Goal: Task Accomplishment & Management: Manage account settings

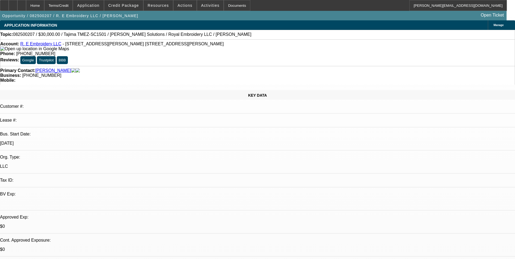
select select "0"
select select "2"
select select "0.1"
select select "4"
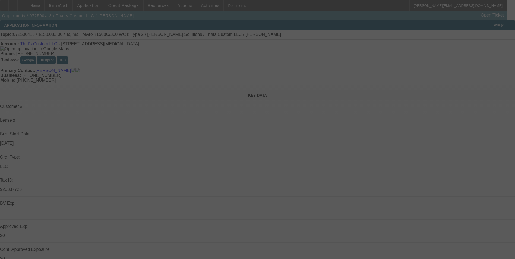
select select "0.15"
select select "2"
select select "0"
select select "0.15"
select select "2"
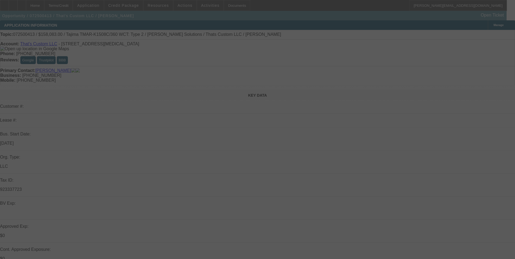
select select "0"
select select "0.15"
select select "2"
select select "0"
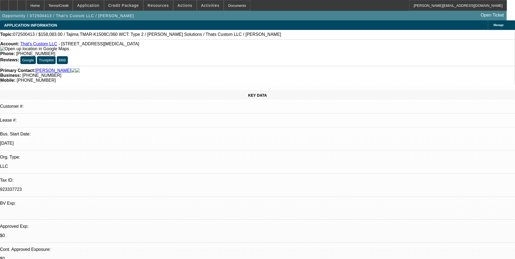
select select "1"
select select "2"
select select "6"
select select "1"
select select "2"
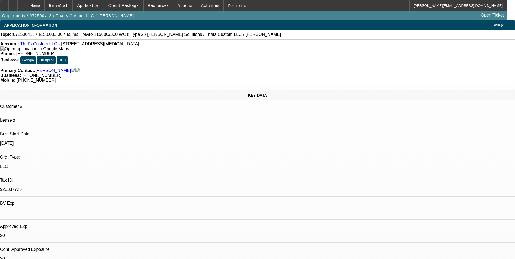
select select "6"
select select "1"
select select "2"
select select "6"
click at [17, 6] on div at bounding box center [13, 5] width 9 height 11
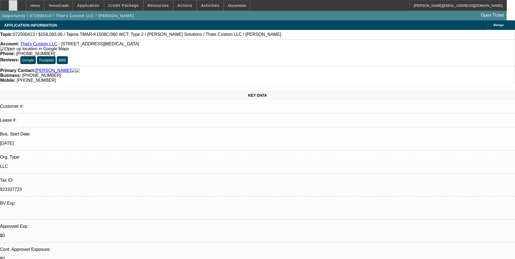
click at [13, 4] on icon at bounding box center [13, 4] width 0 height 0
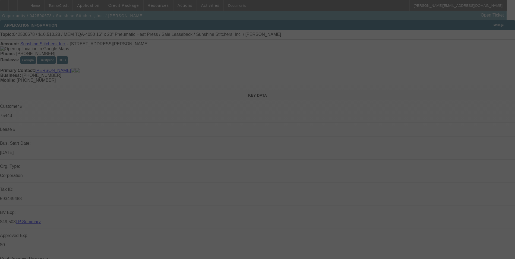
select select "0"
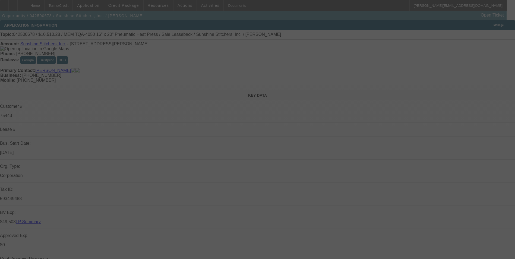
select select "0"
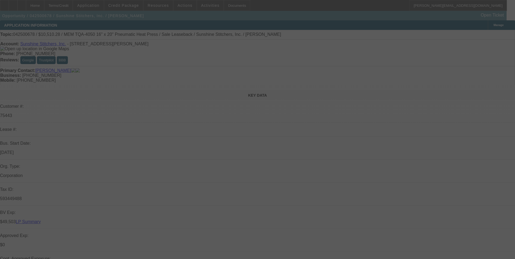
select select "0"
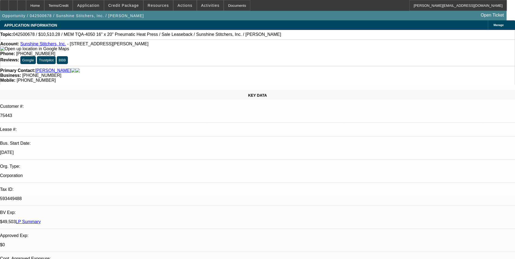
select select "1"
select select "6"
select select "1"
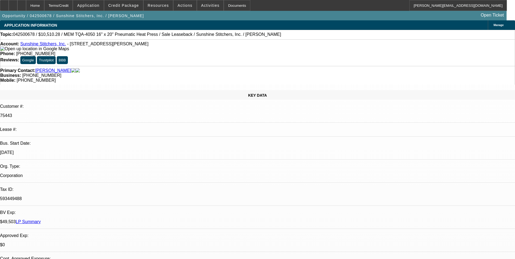
select select "6"
select select "1"
select select "6"
select select "1"
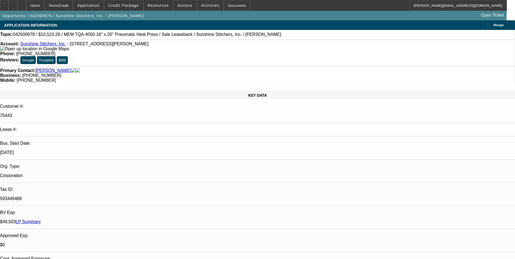
select select "1"
select select "6"
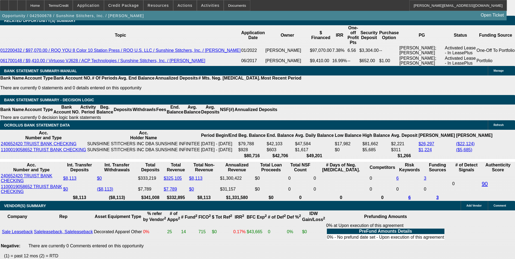
scroll to position [978, 0]
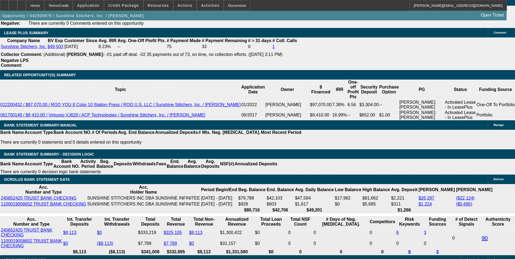
click at [26, 9] on div at bounding box center [21, 5] width 9 height 11
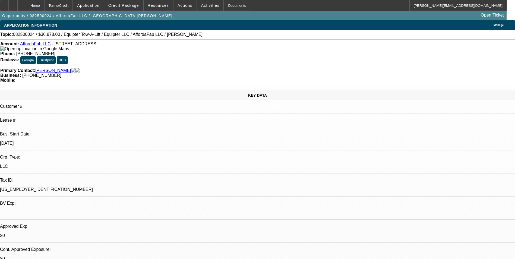
select select "0"
select select "0.1"
select select "4"
select select "0"
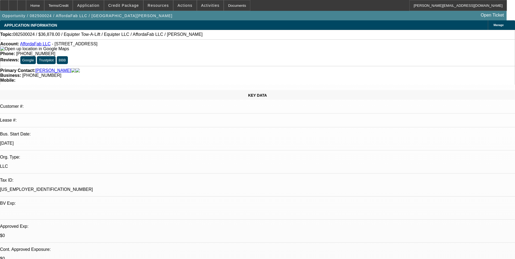
select select "2"
select select "0"
select select "6"
select select "0"
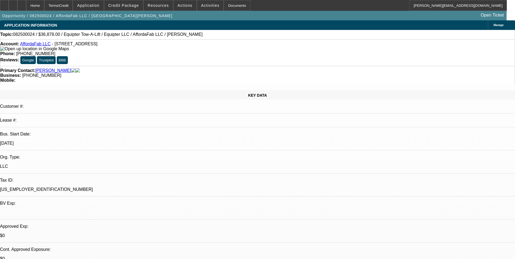
select select "2"
select select "0.1"
select select "4"
select select "0"
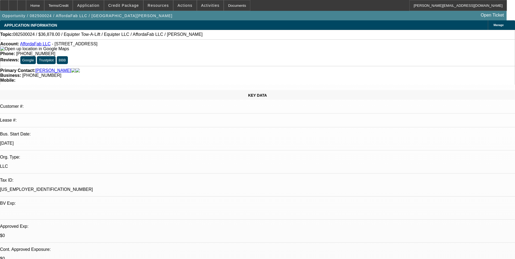
select select "2"
select select "0"
select select "6"
click at [36, 45] on link "AffordaFab LLC" at bounding box center [35, 44] width 31 height 5
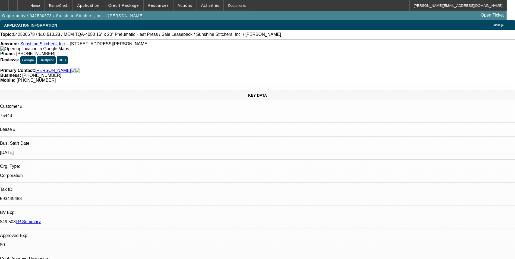
select select "0"
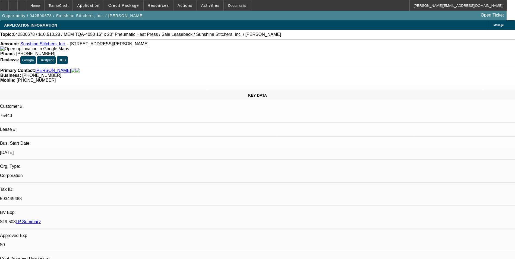
select select "0"
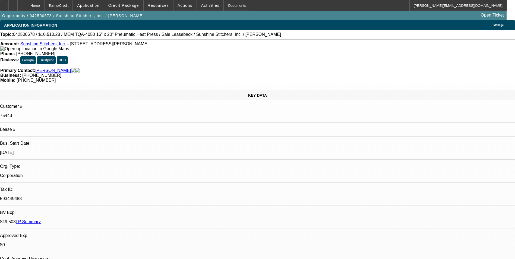
select select "0"
select select "1"
select select "6"
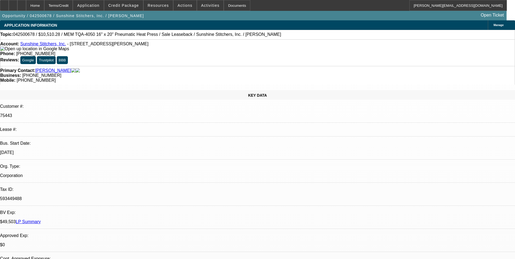
select select "1"
select select "6"
select select "1"
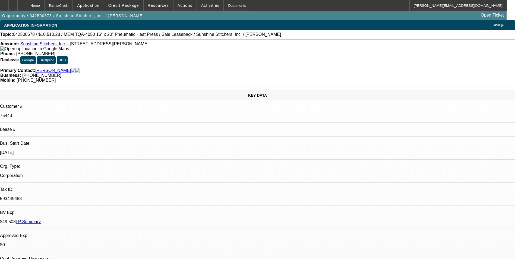
select select "6"
select select "1"
select select "6"
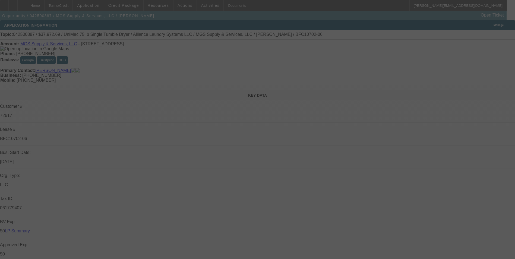
select select "0"
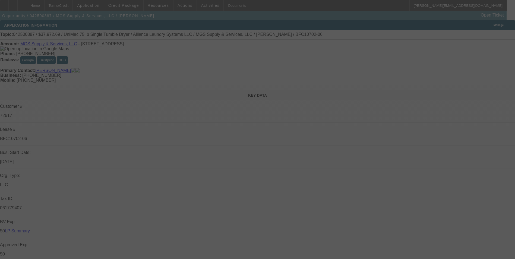
select select "0"
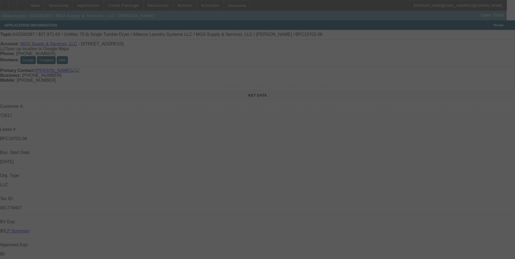
select select "0"
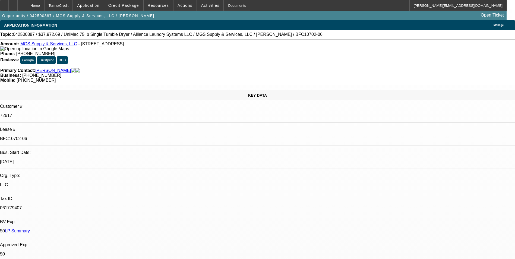
select select "1"
select select "6"
select select "1"
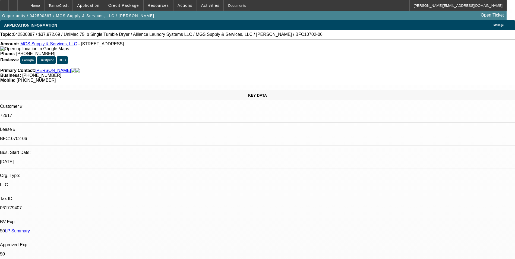
select select "6"
select select "1"
select select "6"
select select "1"
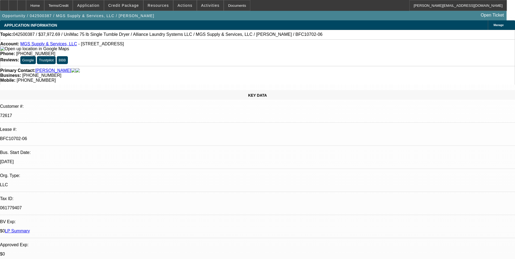
select select "1"
select select "6"
click at [26, 5] on div at bounding box center [21, 5] width 9 height 11
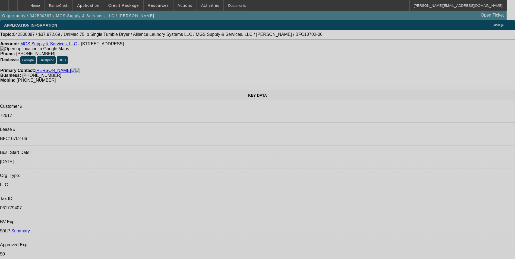
select select "0"
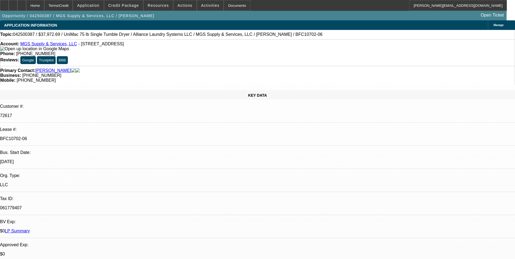
select select "0"
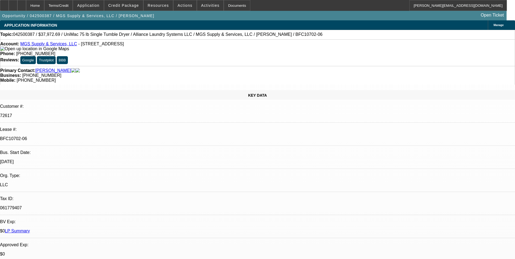
select select "0"
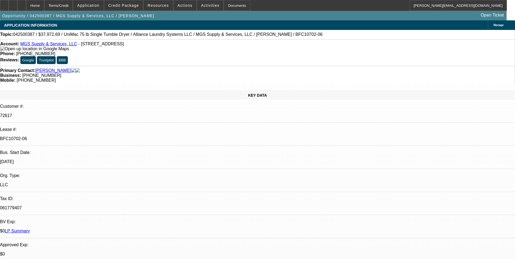
select select "1"
select select "6"
select select "1"
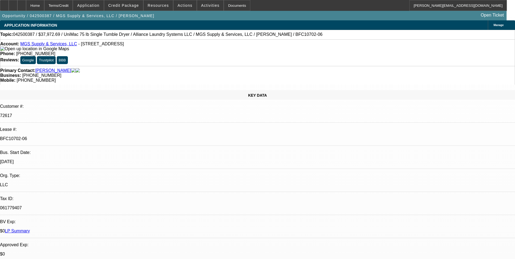
select select "6"
select select "1"
select select "6"
select select "1"
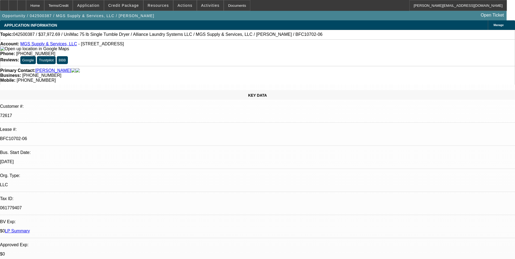
select select "1"
select select "6"
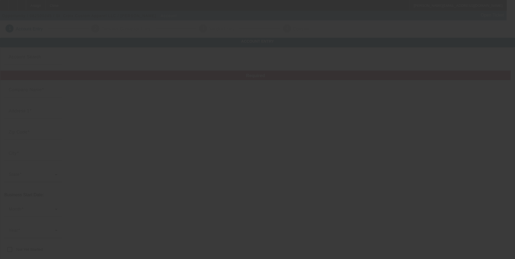
type input "St. Croix Custom Apparel LLC"
type input "711 Lilac Dr"
type input "54028"
type input "[GEOGRAPHIC_DATA]"
type input "[PHONE_NUMBER]"
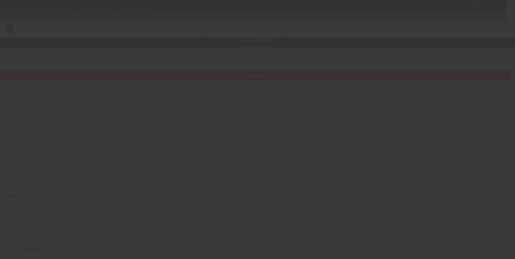
type input "[PERSON_NAME][EMAIL_ADDRESS][DOMAIN_NAME]"
type input "Embroidery and heat press apparel"
type input "[URL][DOMAIN_NAME]"
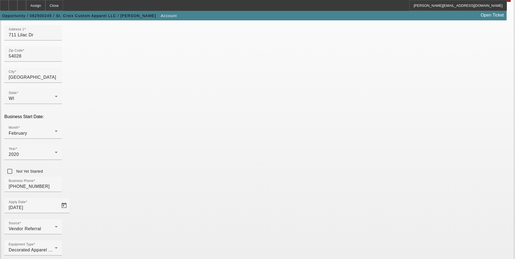
scroll to position [81, 0]
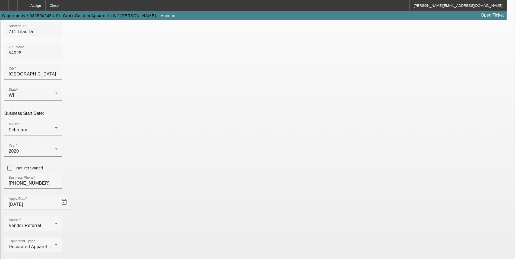
type input "991931846"
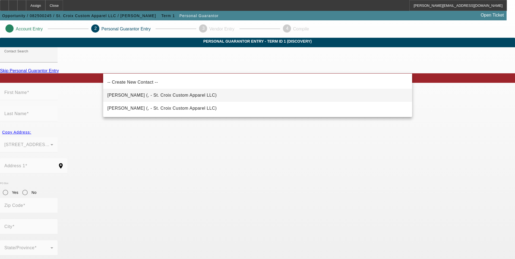
drag, startPoint x: 151, startPoint y: 93, endPoint x: 156, endPoint y: 92, distance: 5.0
click at [151, 93] on span "Johnson, Jeffrey (, - St. Croix Custom Apparel LLC)" at bounding box center [162, 95] width 109 height 7
type input "Johnson, Jeffrey (, - St. Croix Custom Apparel LLC)"
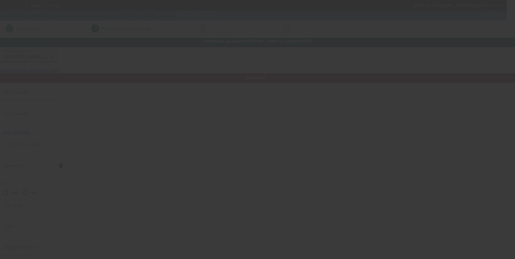
type input "Jeffrey"
type input "Johnson"
radio input "true"
type input "(715) 497-6726"
type input "jeff@stcroixcustomapparel.com"
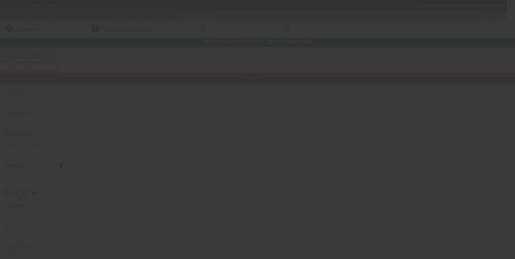
type input "(715) 529-4943"
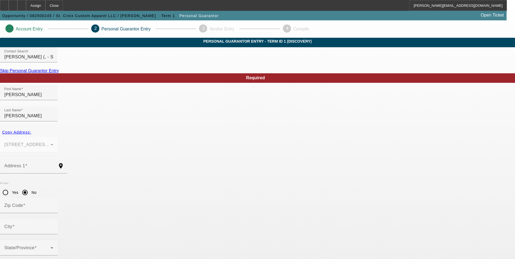
type input "J"
click at [53, 165] on input "Address 1" at bounding box center [28, 168] width 49 height 7
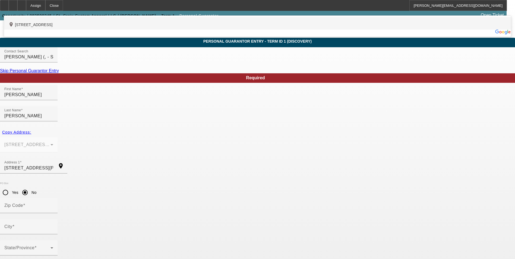
click at [183, 30] on div "add_location 711 Lilac Drive, Woodville, WI 54028, US" at bounding box center [257, 23] width 507 height 13
type input "711 Lilac Drive"
type input "54028"
type input "Woodville"
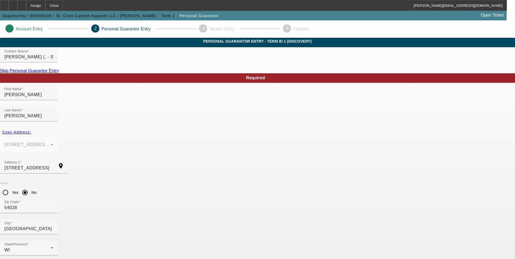
type input "50"
drag, startPoint x: 124, startPoint y: 230, endPoint x: 89, endPoint y: 228, distance: 35.1
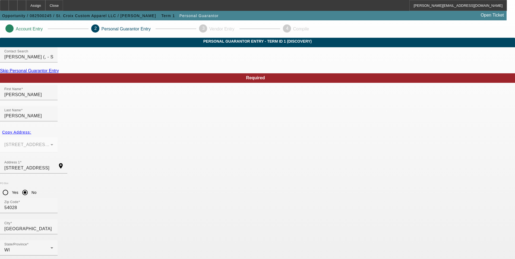
type input "398-58-0996"
click at [285, 186] on mat-option "Yes" at bounding box center [284, 187] width 45 height 13
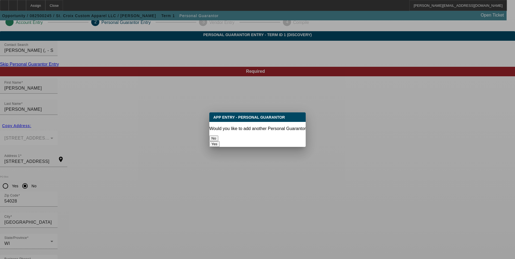
click at [220, 141] on button "Yes" at bounding box center [214, 144] width 10 height 6
radio input "false"
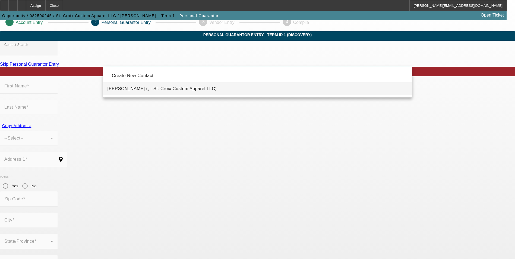
click at [146, 87] on span "[PERSON_NAME] (, - St. Croix Custom Apparel LLC)" at bounding box center [162, 89] width 109 height 7
type input "[PERSON_NAME] (, - St. Croix Custom Apparel LLC)"
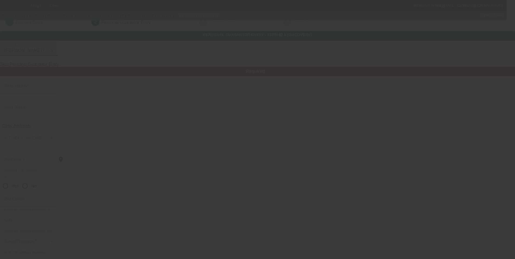
type input "[PERSON_NAME]"
radio input "true"
type input "[PHONE_NUMBER]"
type input "[PERSON_NAME][EMAIL_ADDRESS][DOMAIN_NAME]"
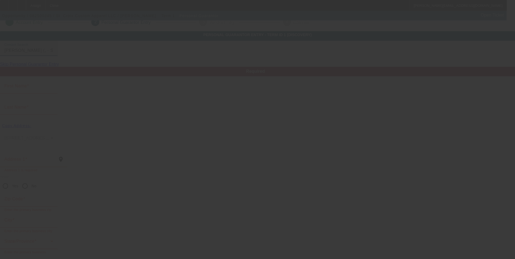
type input "[PHONE_NUMBER]"
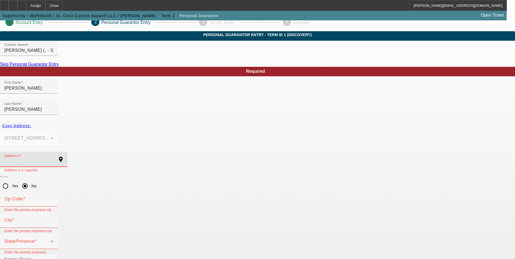
click at [53, 158] on input "Address 1" at bounding box center [28, 161] width 49 height 7
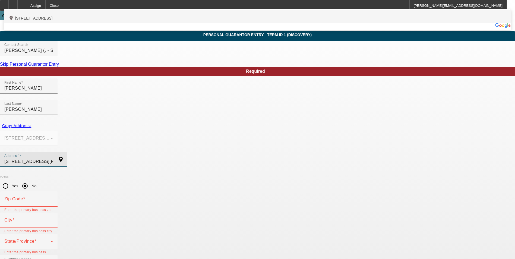
click at [152, 23] on div "add_location [STREET_ADDRESS]" at bounding box center [257, 16] width 507 height 13
type input "[STREET_ADDRESS]"
type input "54028"
type input "[GEOGRAPHIC_DATA]"
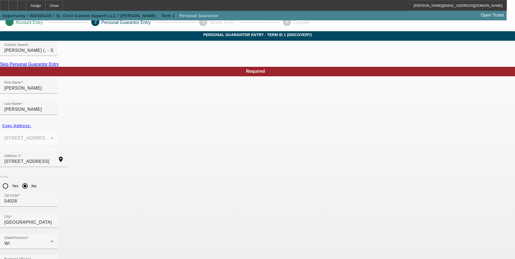
type input "50"
drag, startPoint x: 151, startPoint y: 225, endPoint x: 114, endPoint y: 233, distance: 38.5
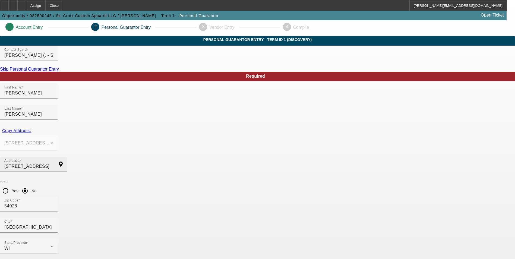
scroll to position [0, 0]
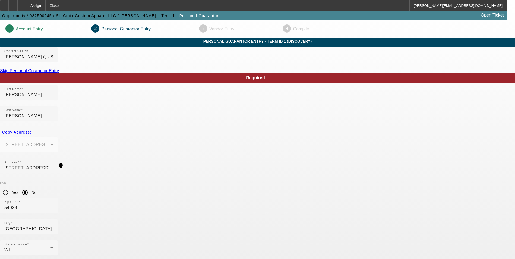
type input "398-96-3775"
drag, startPoint x: 275, startPoint y: 186, endPoint x: 292, endPoint y: 171, distance: 22.1
click at [280, 181] on div "Yes No" at bounding box center [284, 194] width 45 height 30
click at [334, 108] on div at bounding box center [257, 129] width 515 height 259
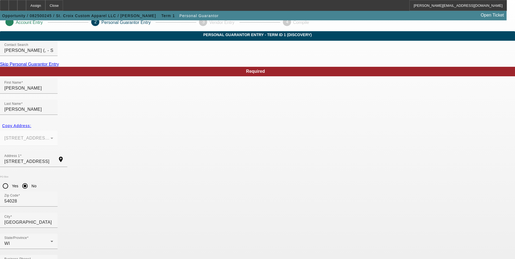
click at [59, 67] on link "Skip Personal Guarantor Entry" at bounding box center [29, 64] width 59 height 5
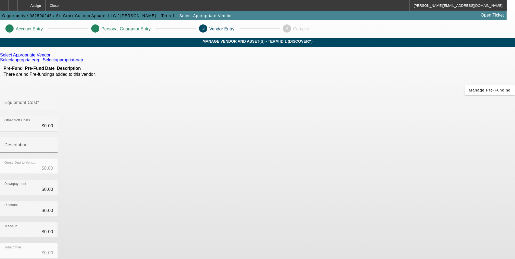
click at [52, 57] on icon at bounding box center [52, 55] width 0 height 5
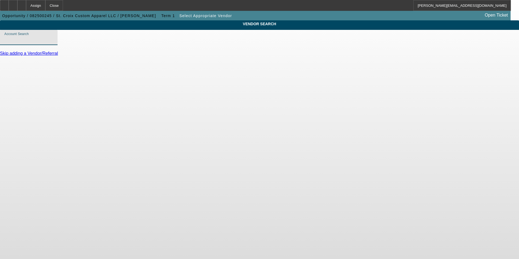
click at [53, 43] on input "Account Search" at bounding box center [28, 39] width 49 height 7
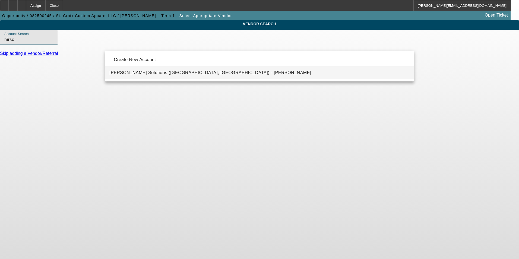
click at [164, 71] on span "Hirsch Solutions (Huntersville, NC) - Janowski, Kristof" at bounding box center [210, 72] width 202 height 5
type input "Hirsch Solutions (Huntersville, NC) - Janowski, Kristof"
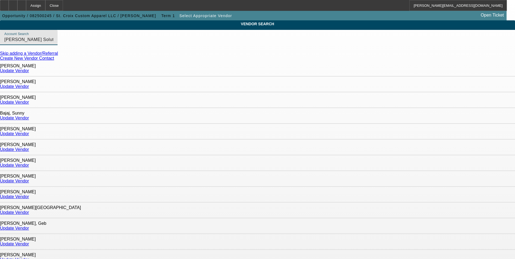
scroll to position [27, 0]
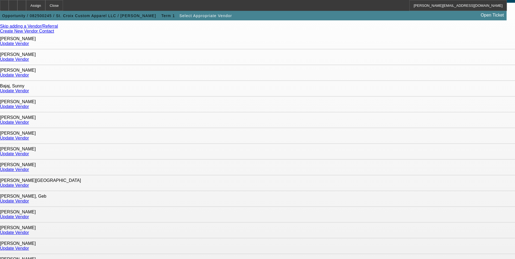
click at [29, 152] on link "Update Vendor" at bounding box center [14, 154] width 29 height 5
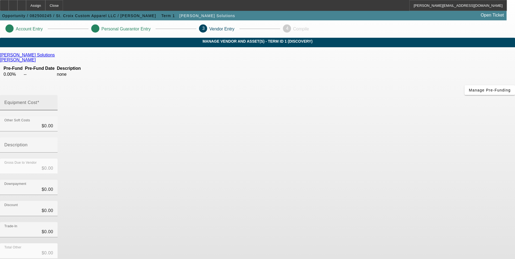
click at [53, 102] on input "Equipment Cost" at bounding box center [28, 105] width 49 height 7
type input "3"
type input "$3.00"
type input "31"
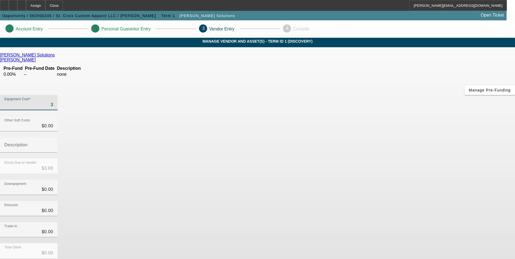
type input "$31.00"
type input "315"
type input "$315.00"
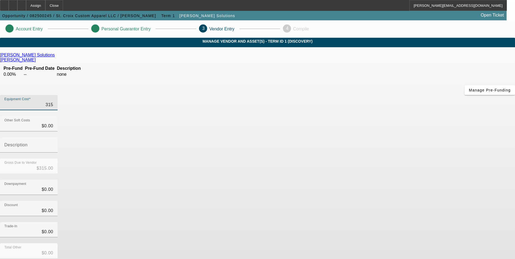
type input "3153"
type input "$3,153.00"
type input "31535"
type input "$31,535.00"
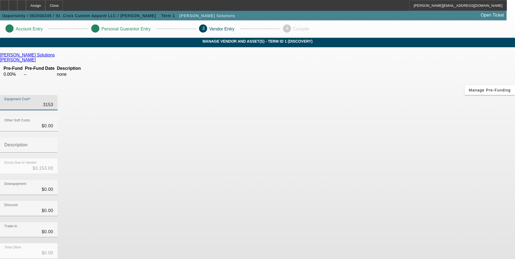
type input "$31,535.00"
click at [394, 180] on div "Downpayment $0.00" at bounding box center [257, 190] width 515 height 21
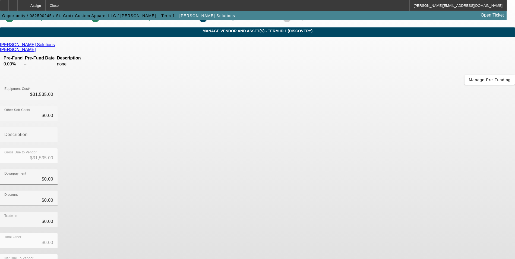
scroll to position [16, 0]
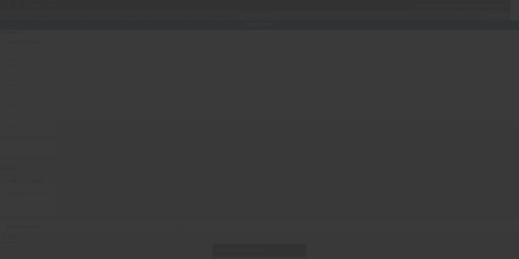
type input "711 Lilac Dr"
type input "Woodville"
type input "54028"
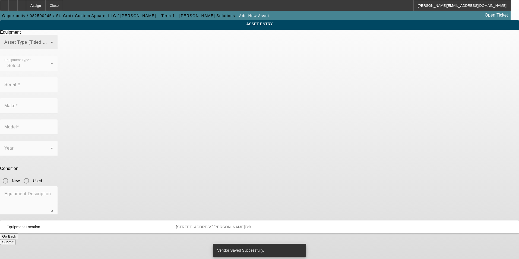
click at [51, 48] on span at bounding box center [27, 44] width 46 height 7
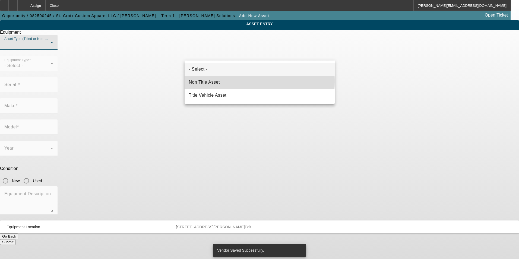
click at [220, 81] on span "Non Title Asset" at bounding box center [204, 82] width 31 height 7
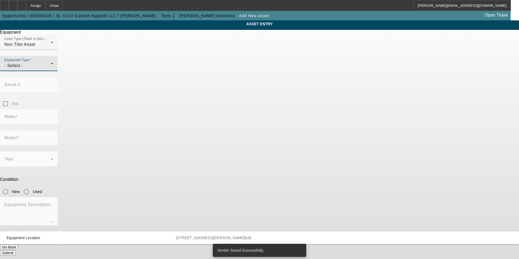
click at [51, 69] on div "- Select -" at bounding box center [27, 65] width 46 height 7
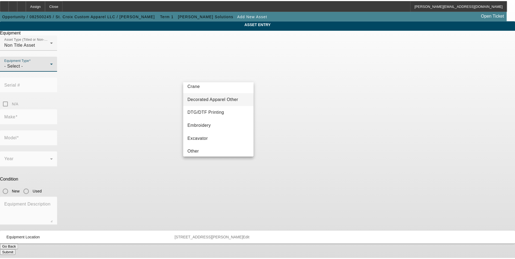
scroll to position [81, 0]
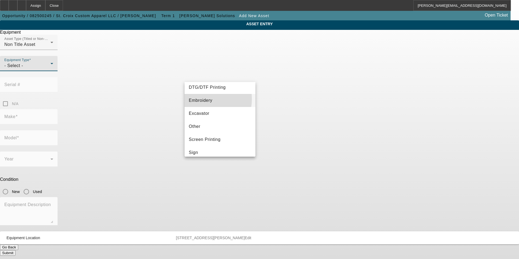
click at [202, 99] on span "Embroidery" at bounding box center [201, 100] width 24 height 7
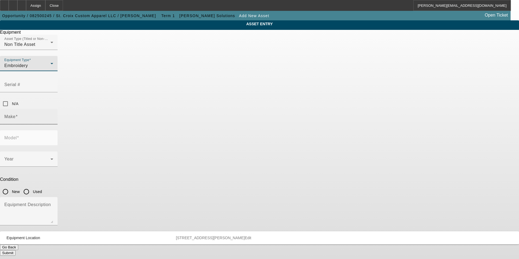
click at [53, 116] on input "Make" at bounding box center [28, 119] width 49 height 7
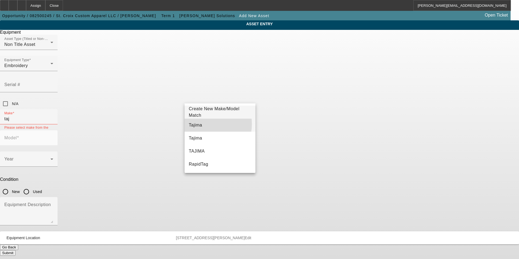
drag, startPoint x: 205, startPoint y: 124, endPoint x: 285, endPoint y: 98, distance: 83.7
click at [206, 124] on mat-option "Tajima" at bounding box center [220, 125] width 71 height 13
type input "Tajima"
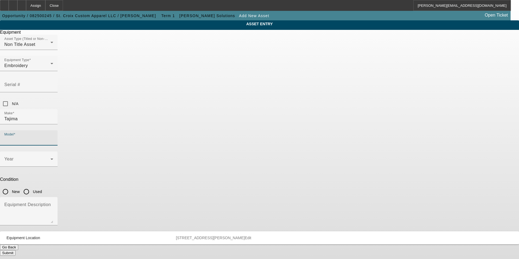
click at [53, 137] on input "Model" at bounding box center [28, 140] width 49 height 7
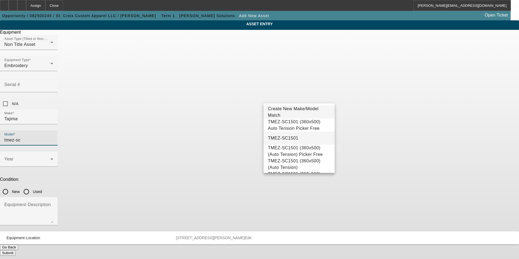
click at [294, 140] on mat-option "TMEZ-SC1501" at bounding box center [299, 138] width 71 height 13
type input "TMEZ-SC1501"
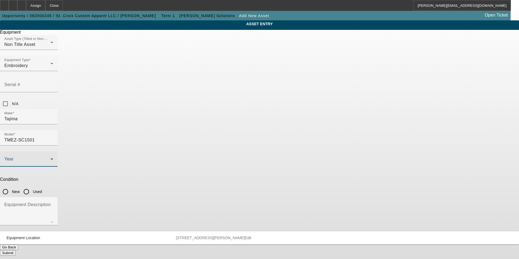
click at [51, 158] on span at bounding box center [27, 161] width 46 height 7
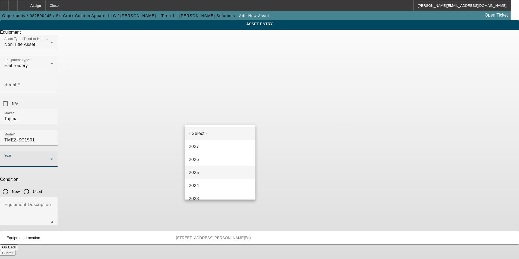
drag, startPoint x: 218, startPoint y: 169, endPoint x: 244, endPoint y: 149, distance: 33.7
click at [218, 169] on mat-option "2025" at bounding box center [220, 172] width 71 height 13
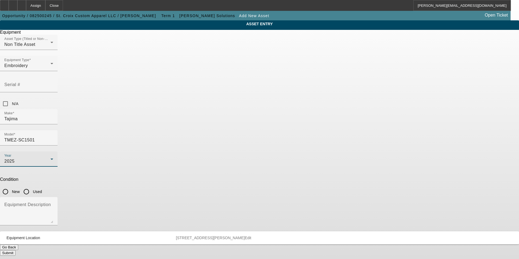
click at [11, 186] on input "New" at bounding box center [5, 191] width 11 height 11
radio input "true"
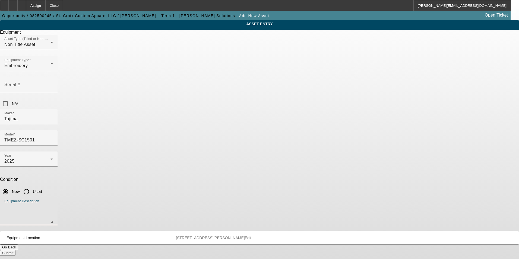
drag, startPoint x: 277, startPoint y: 141, endPoint x: 277, endPoint y: 136, distance: 5.5
click at [53, 204] on textarea "Equipment Description" at bounding box center [28, 214] width 49 height 20
type textarea "new single head embroidery machine"
click at [15, 250] on button "Submit" at bounding box center [7, 253] width 15 height 6
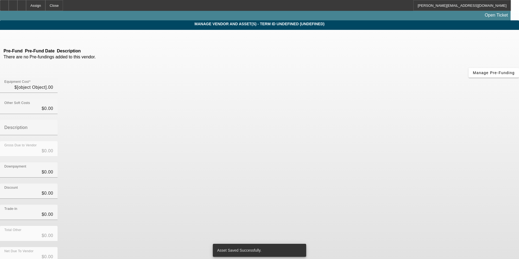
type input "$31,535.00"
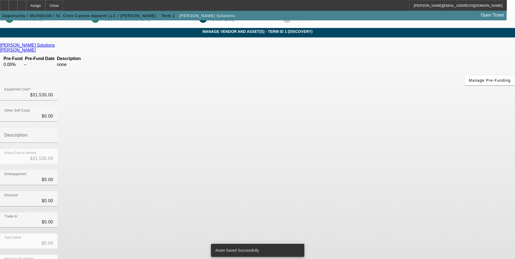
scroll to position [18, 0]
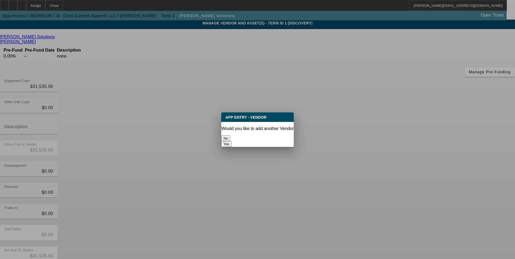
click at [230, 136] on button "No" at bounding box center [225, 139] width 9 height 6
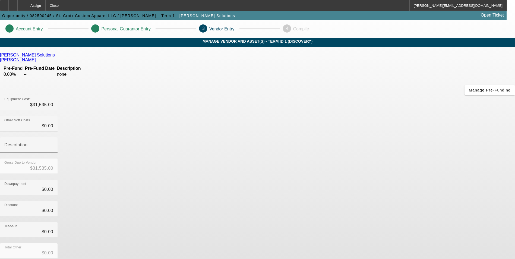
scroll to position [18, 0]
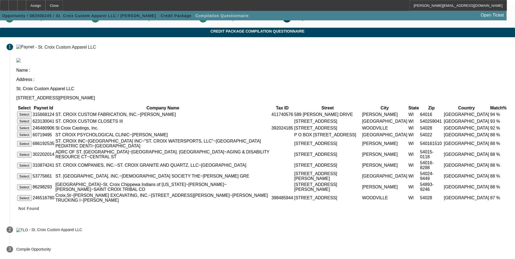
scroll to position [18, 0]
click at [18, 210] on icon at bounding box center [18, 208] width 0 height 4
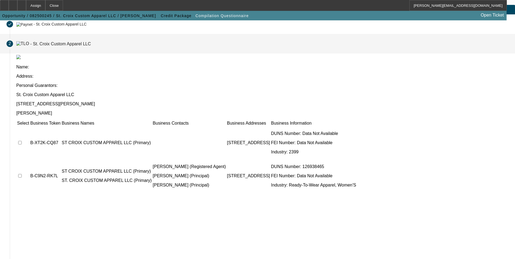
scroll to position [41, 0]
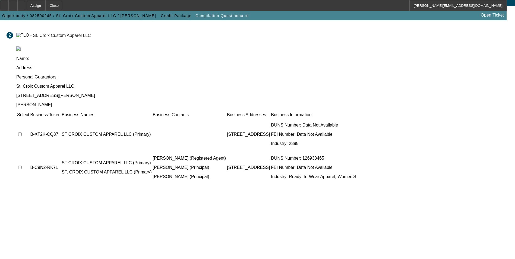
click at [22, 133] on input "checkbox" at bounding box center [20, 135] width 4 height 4
checkbox input "true"
click at [22, 166] on input "checkbox" at bounding box center [20, 168] width 4 height 4
checkbox input "true"
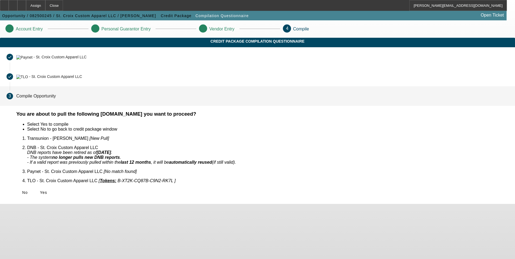
scroll to position [0, 0]
click at [47, 190] on span "Yes" at bounding box center [43, 192] width 7 height 4
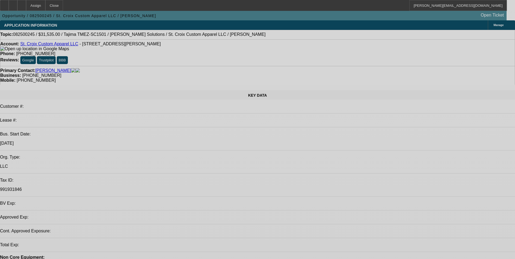
select select "0"
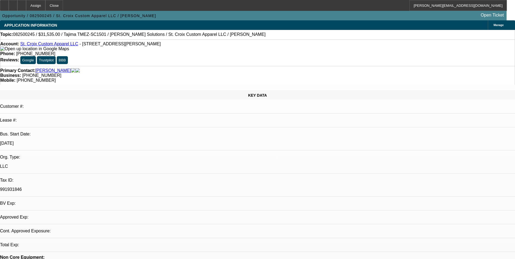
select select "2"
select select "0.1"
select select "2"
select select "4"
click at [22, 4] on icon at bounding box center [22, 4] width 0 height 0
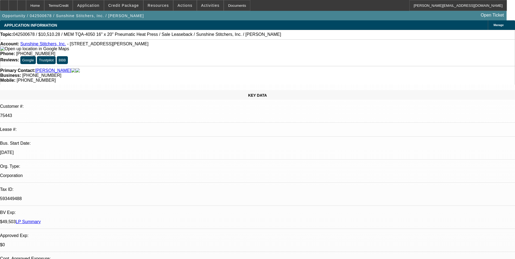
select select "0"
select select "6"
select select "0"
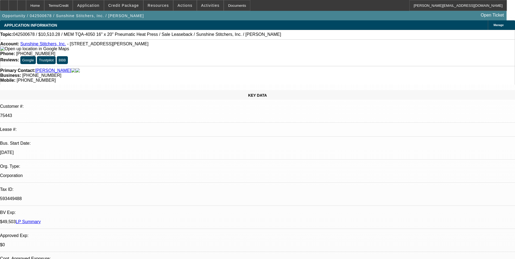
select select "0"
select select "6"
select select "0"
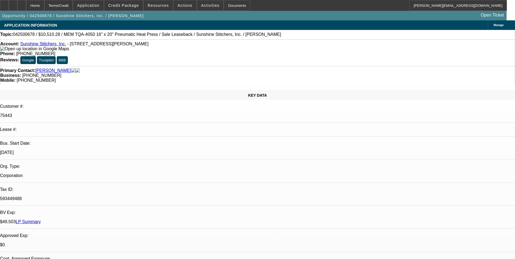
select select "0"
select select "6"
select select "0"
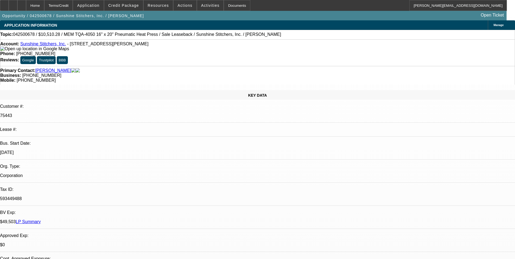
select select "6"
click at [26, 7] on div at bounding box center [21, 5] width 9 height 11
select select "0"
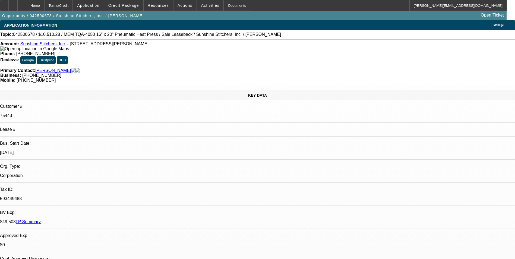
select select "0"
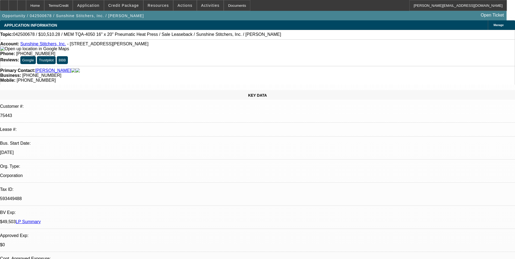
select select "0"
select select "1"
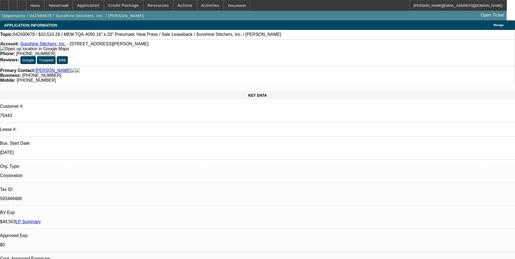
select select "1"
select select "6"
select select "1"
select select "6"
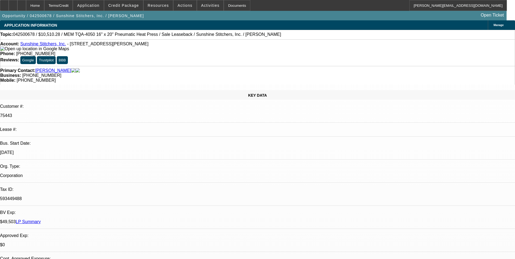
select select "1"
select select "6"
select select "1"
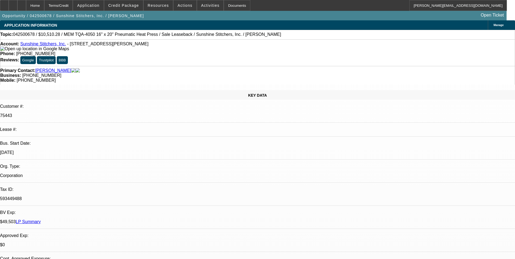
select select "6"
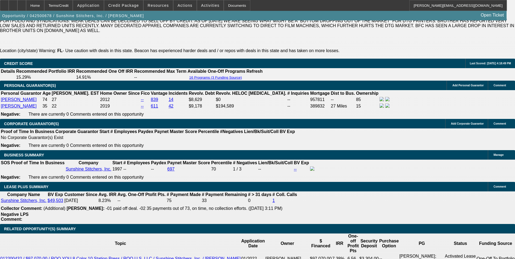
scroll to position [896, 0]
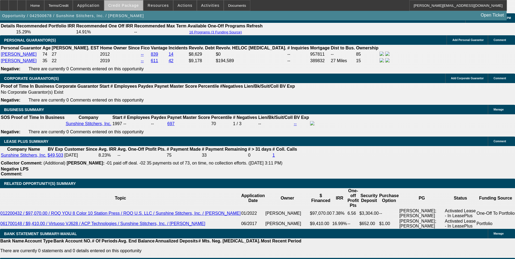
click at [132, 6] on span "Credit Package" at bounding box center [123, 5] width 31 height 4
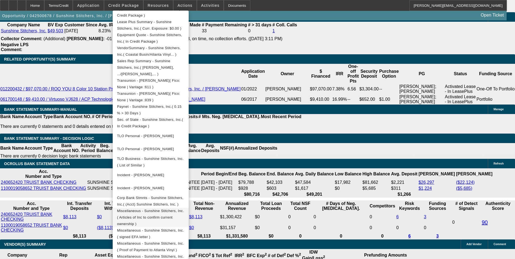
scroll to position [1032, 0]
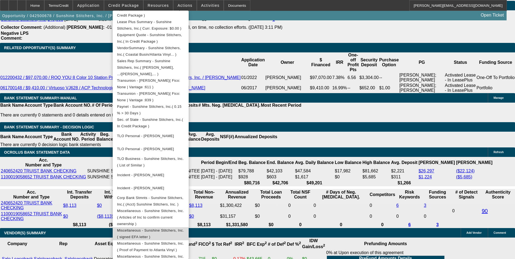
click at [184, 228] on span "Miscellaneous - Sunshine Stitchers, Inc.( signed EFA letter )" at bounding box center [150, 233] width 67 height 11
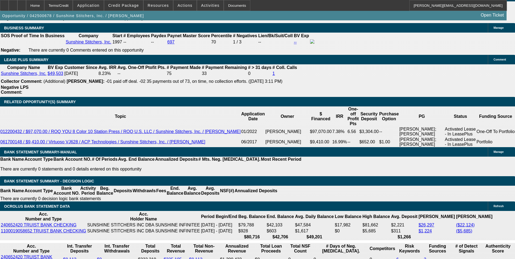
scroll to position [978, 0]
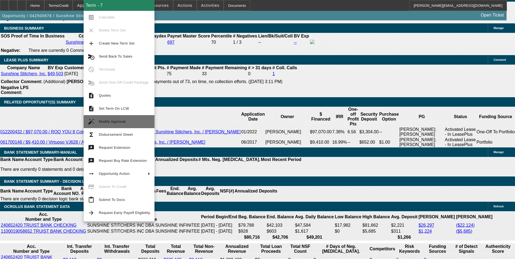
click at [123, 122] on span "Modify Approval" at bounding box center [112, 122] width 27 height 4
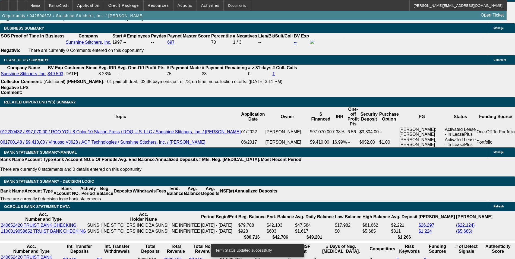
select select "0"
select select "6"
select select "0"
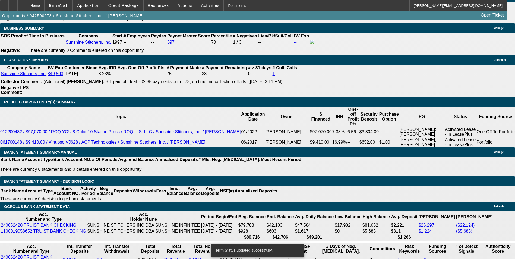
select select "0"
select select "6"
select select "0"
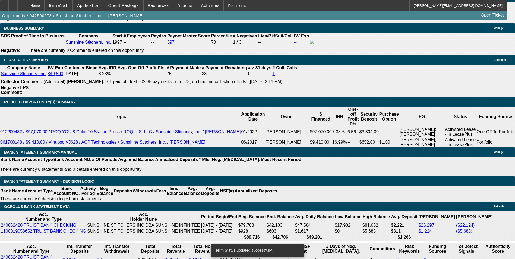
select select "0"
select select "6"
select select "0"
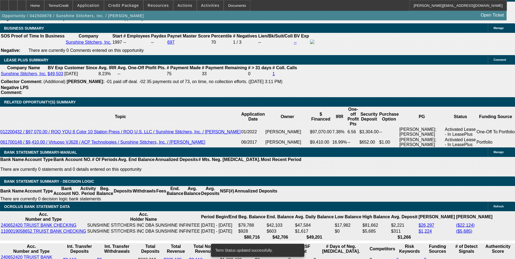
select select "6"
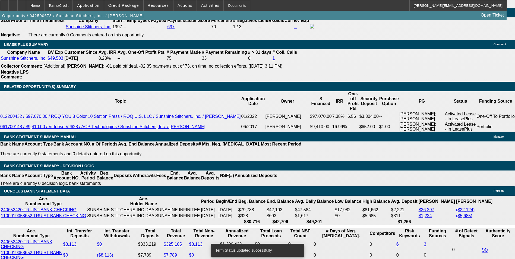
scroll to position [1032, 0]
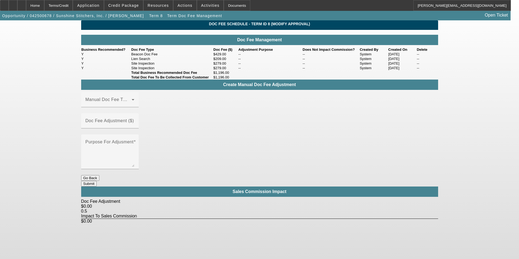
click at [99, 175] on button "Go Back" at bounding box center [90, 178] width 18 height 6
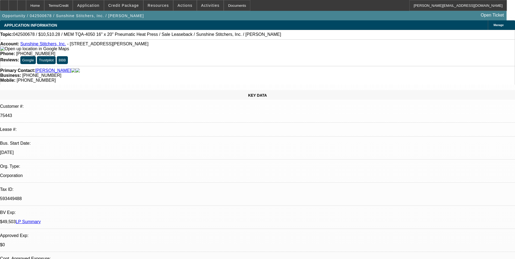
select select "0"
select select "6"
select select "0"
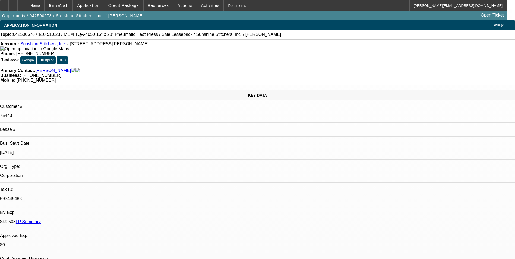
select select "0"
select select "6"
select select "0"
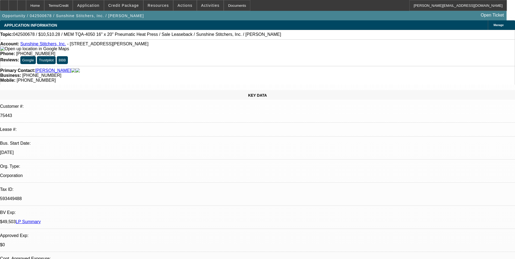
select select "0"
select select "6"
select select "0"
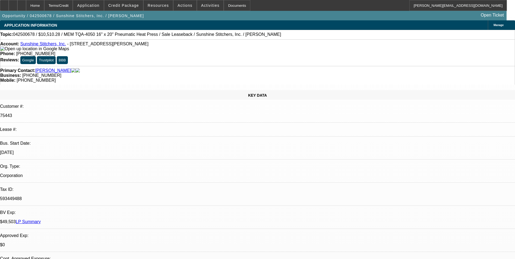
select select "6"
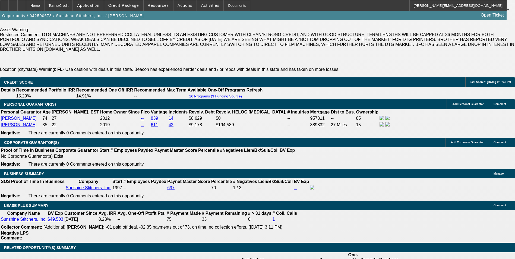
scroll to position [842, 0]
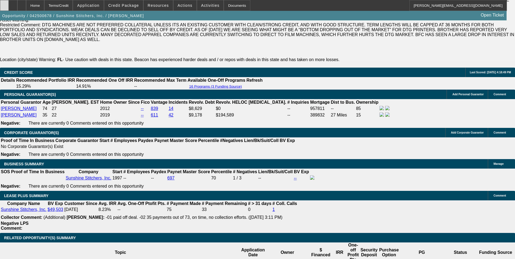
click at [9, 8] on div at bounding box center [4, 5] width 9 height 11
click at [9, 3] on div at bounding box center [4, 5] width 9 height 11
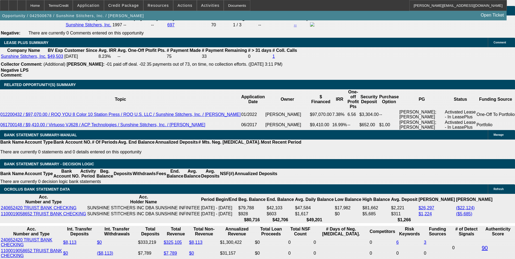
scroll to position [1005, 0]
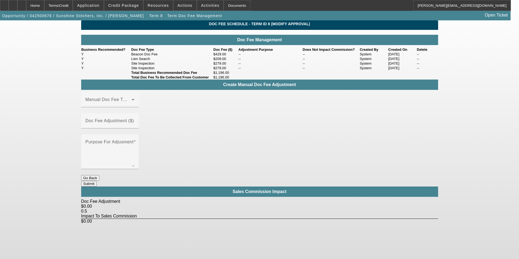
click at [99, 175] on button "Go Back" at bounding box center [90, 178] width 18 height 6
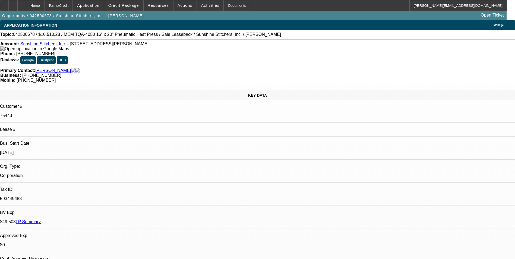
select select "0"
select select "6"
select select "0"
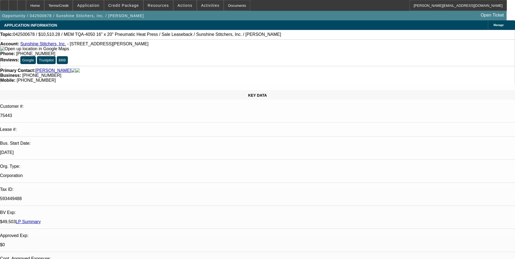
select select "0"
select select "6"
select select "0"
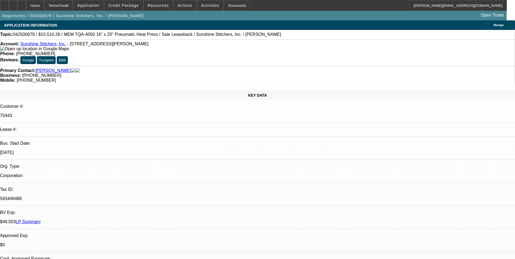
select select "0"
select select "6"
select select "0"
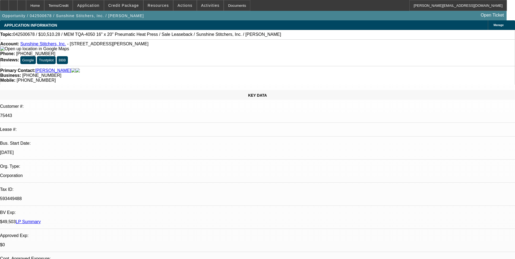
select select "6"
click at [26, 6] on div at bounding box center [21, 5] width 9 height 11
select select "0"
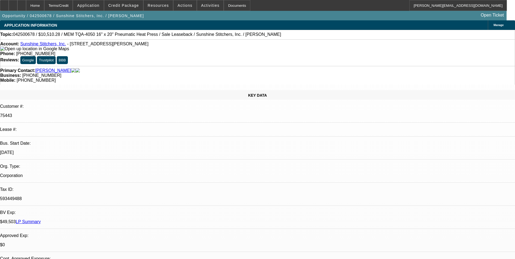
select select "0"
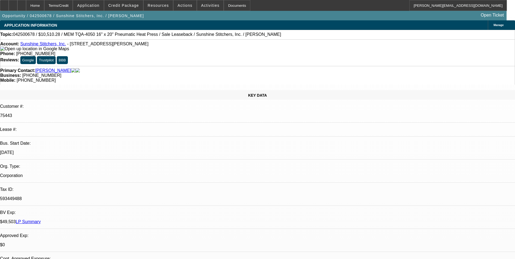
select select "0"
select select "1"
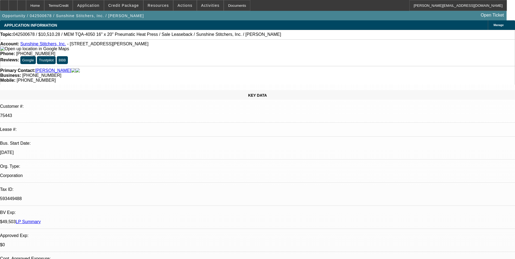
select select "1"
select select "6"
select select "1"
select select "6"
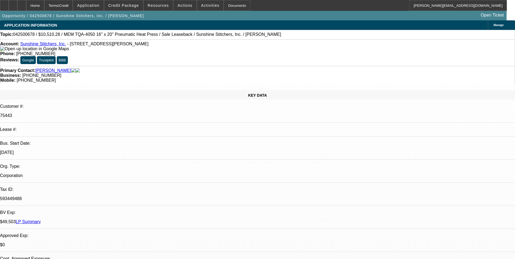
select select "1"
select select "6"
select select "1"
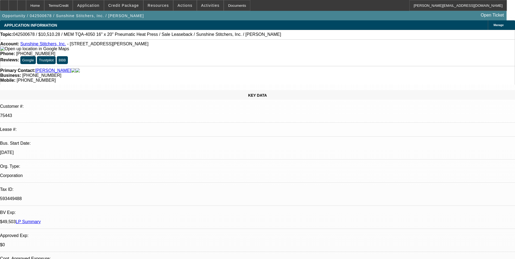
select select "6"
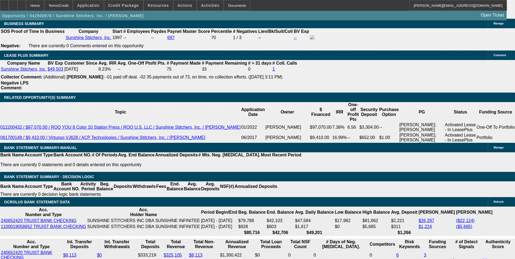
scroll to position [978, 0]
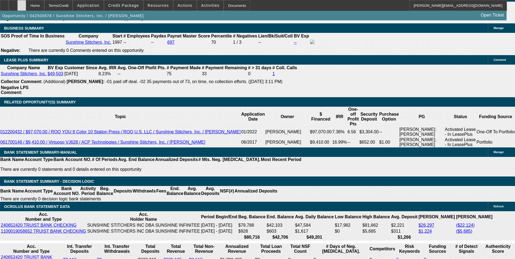
click at [26, 8] on div at bounding box center [21, 5] width 9 height 11
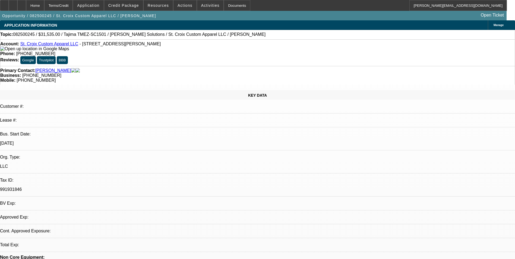
select select "0"
select select "2"
select select "0.1"
select select "4"
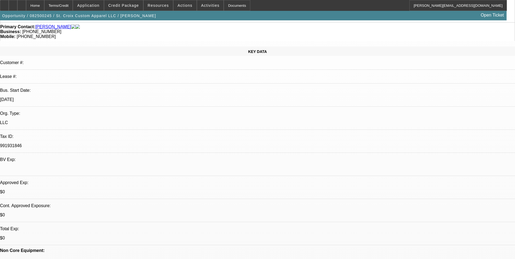
scroll to position [54, 0]
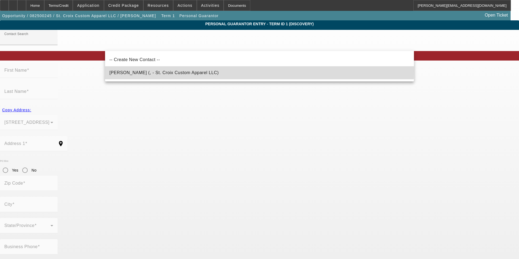
click at [159, 71] on span "[PERSON_NAME] (, - St. Croix Custom Apparel LLC)" at bounding box center [163, 72] width 109 height 5
type input "[PERSON_NAME] (, - St. Croix Custom Apparel LLC)"
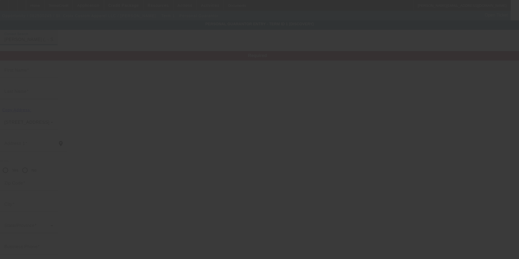
type input "[PERSON_NAME]"
radio input "true"
type input "[PHONE_NUMBER]"
type input "[PERSON_NAME][EMAIL_ADDRESS][DOMAIN_NAME]"
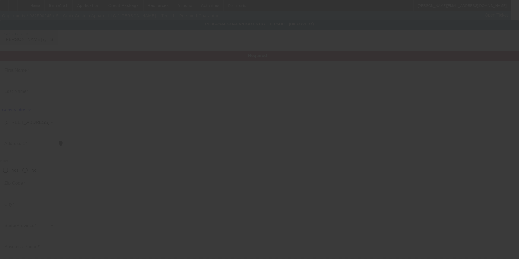
type input "[PHONE_NUMBER]"
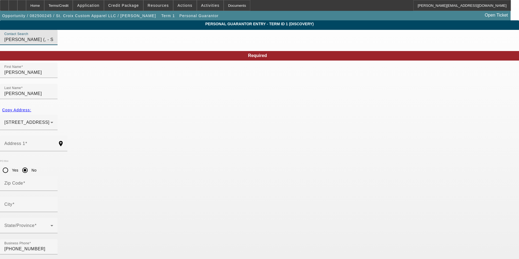
type input "J"
click at [53, 136] on div "Address 1" at bounding box center [28, 143] width 49 height 15
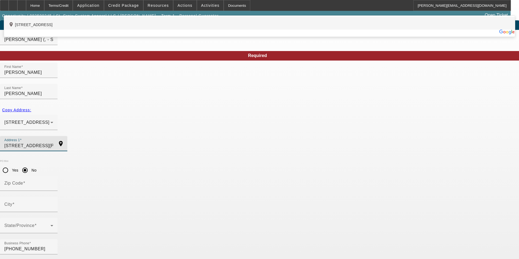
click at [166, 30] on div "add_location [STREET_ADDRESS]" at bounding box center [259, 23] width 511 height 13
type input "[STREET_ADDRESS]"
type input "54028"
type input "[GEOGRAPHIC_DATA]"
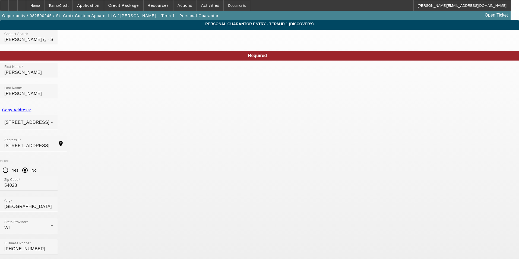
type input "50"
drag, startPoint x: 140, startPoint y: 209, endPoint x: 57, endPoint y: 209, distance: 82.6
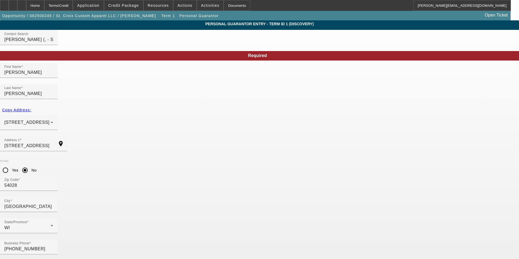
type input "398-96-3775"
drag, startPoint x: 75, startPoint y: 193, endPoint x: 93, endPoint y: 186, distance: 19.1
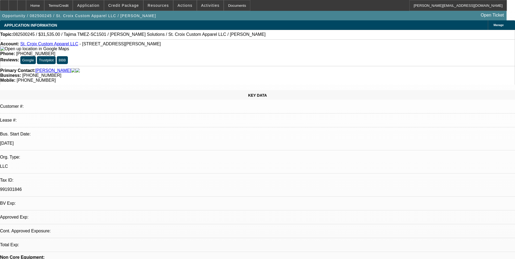
select select "0"
select select "2"
select select "0.1"
select select "4"
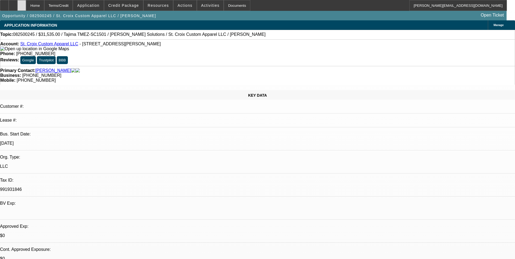
click at [26, 5] on div at bounding box center [21, 5] width 9 height 11
select select "0"
select select "2"
select select "0.1"
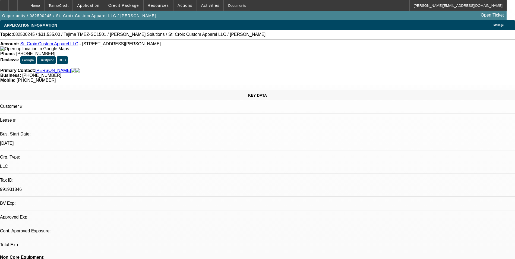
select select "4"
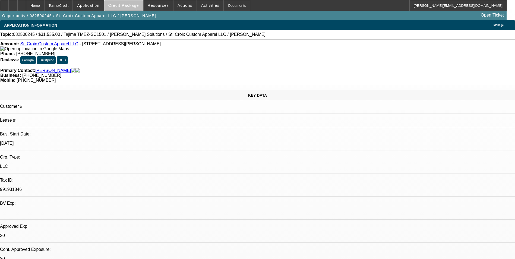
click at [133, 7] on span "Credit Package" at bounding box center [123, 5] width 31 height 4
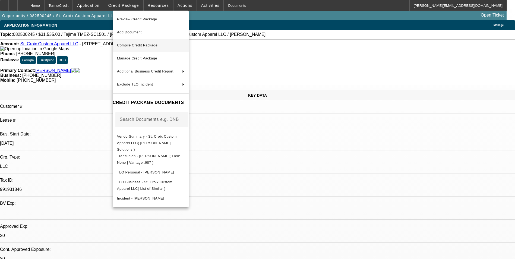
click at [151, 46] on span "Compile Credit Package" at bounding box center [137, 45] width 40 height 4
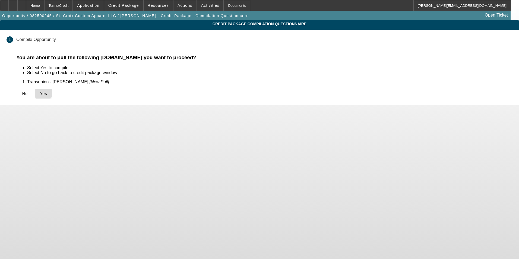
click at [47, 92] on span "Yes" at bounding box center [43, 94] width 7 height 4
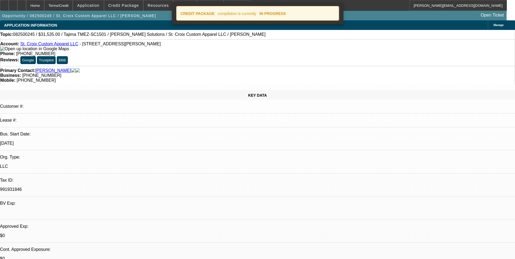
select select "0"
select select "2"
select select "0.1"
select select "4"
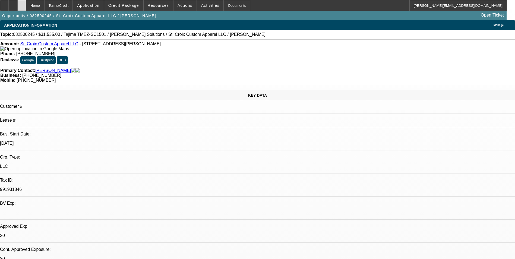
click at [26, 6] on div at bounding box center [21, 5] width 9 height 11
select select "0"
select select "2"
select select "0.1"
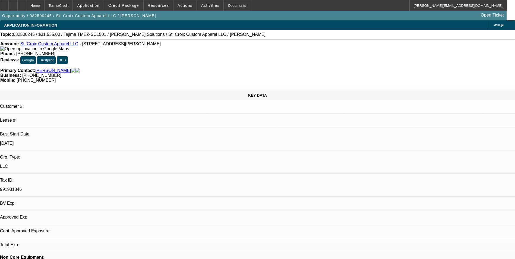
select select "4"
click at [13, 4] on icon at bounding box center [13, 4] width 0 height 0
click at [22, 4] on icon at bounding box center [22, 4] width 0 height 0
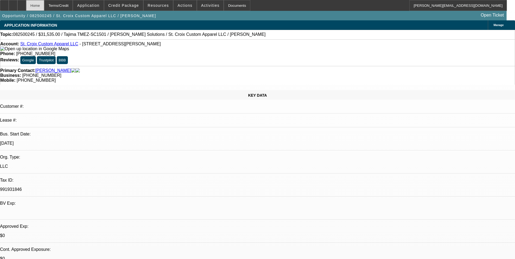
select select "0"
select select "2"
select select "0.1"
select select "4"
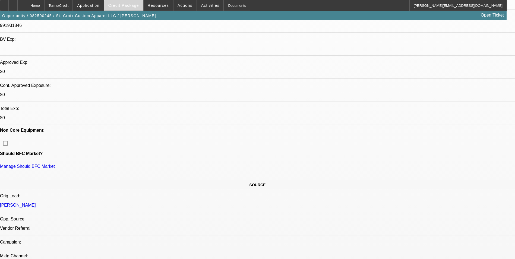
scroll to position [136, 0]
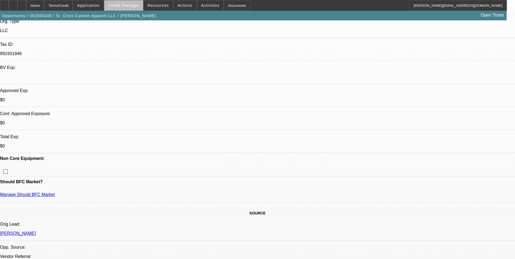
click at [132, 6] on span "Credit Package" at bounding box center [123, 5] width 31 height 4
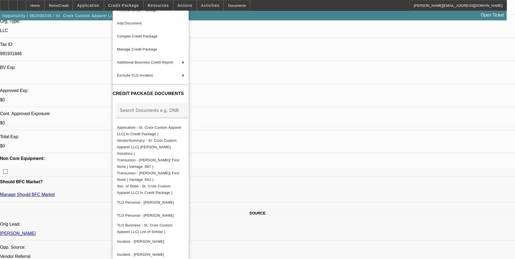
scroll to position [163, 0]
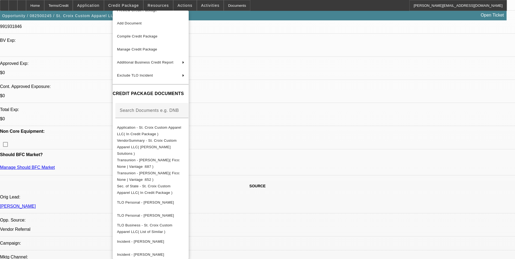
click at [404, 185] on div at bounding box center [257, 129] width 515 height 259
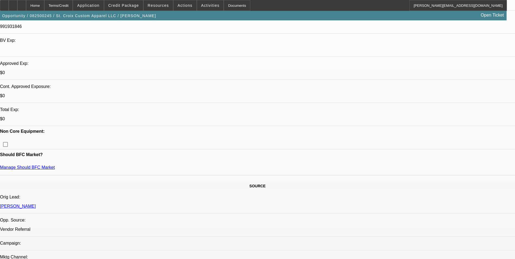
scroll to position [0, 0]
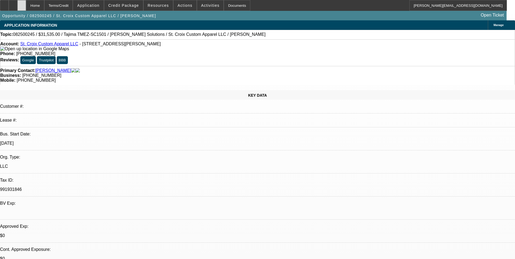
click at [22, 4] on icon at bounding box center [22, 4] width 0 height 0
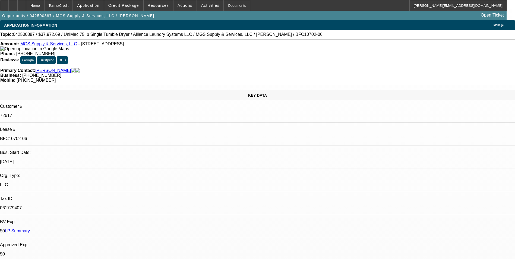
select select "0"
select select "6"
select select "0"
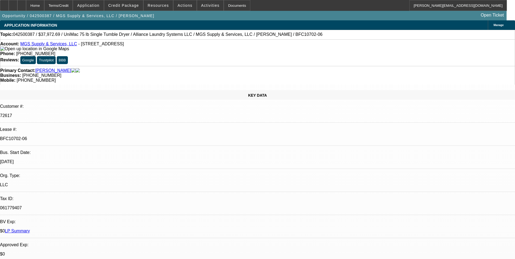
select select "0"
select select "6"
select select "0"
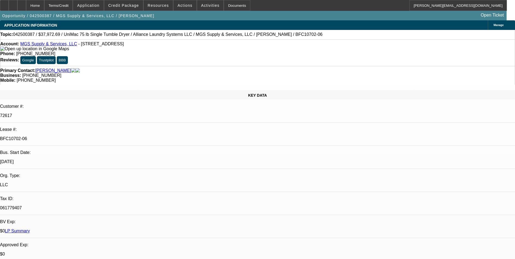
select select "0"
select select "6"
select select "0"
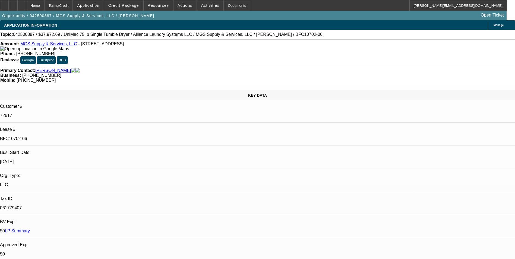
select select "6"
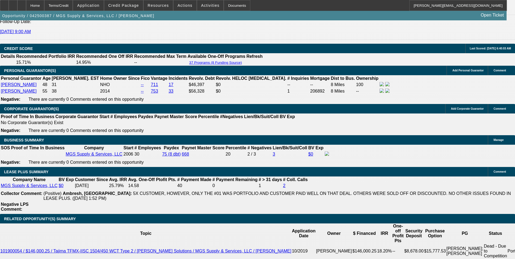
scroll to position [815, 0]
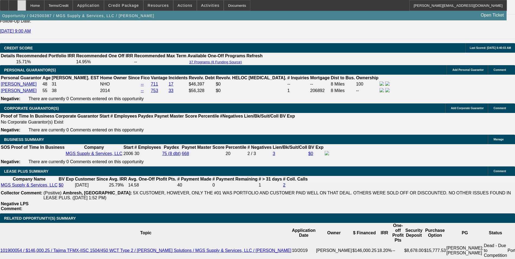
click at [22, 4] on icon at bounding box center [22, 4] width 0 height 0
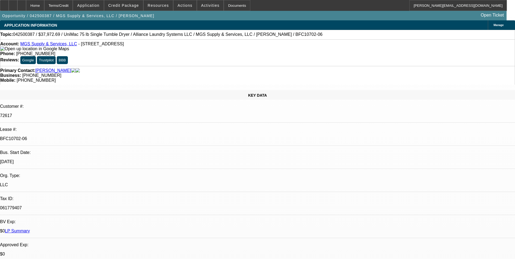
select select "0"
select select "6"
select select "0"
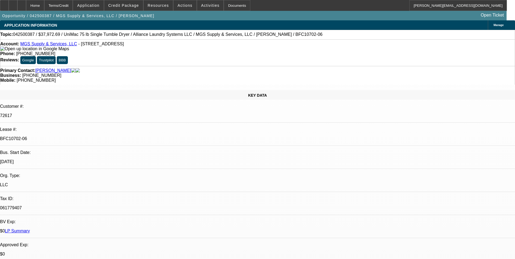
select select "0"
select select "6"
select select "0"
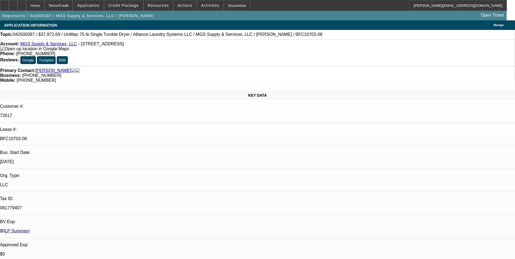
select select "0"
select select "6"
select select "0"
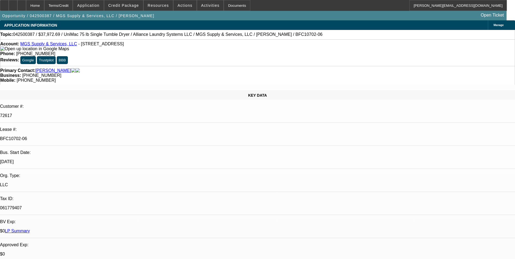
select select "6"
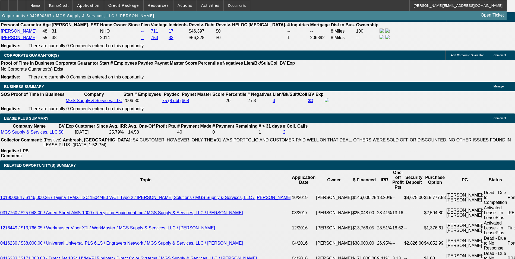
scroll to position [869, 0]
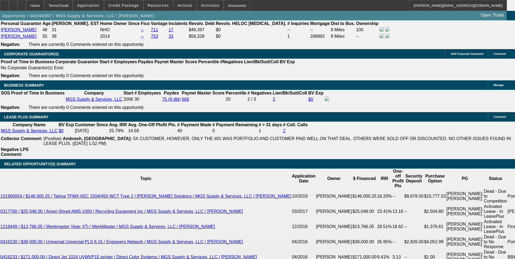
drag, startPoint x: 410, startPoint y: 234, endPoint x: 393, endPoint y: 209, distance: 30.8
drag, startPoint x: 393, startPoint y: 209, endPoint x: 409, endPoint y: 213, distance: 16.9
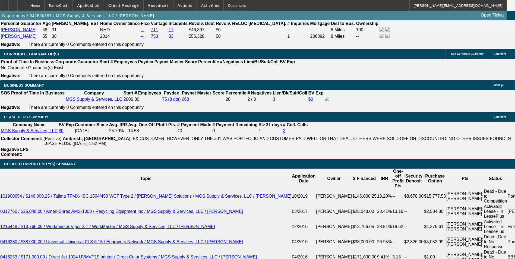
copy tr "[PERSON_NAME] - this is the deal that was approved by CPCEF, and we issued our …"
click at [182, 5] on span "Actions" at bounding box center [185, 5] width 15 height 4
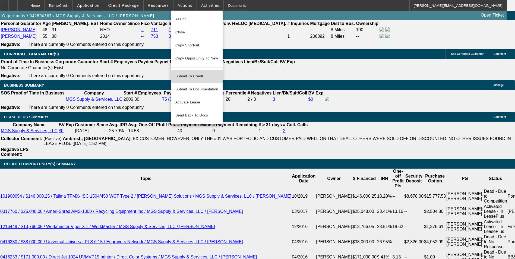
click at [206, 73] on span "Submit To Credit" at bounding box center [196, 76] width 43 height 7
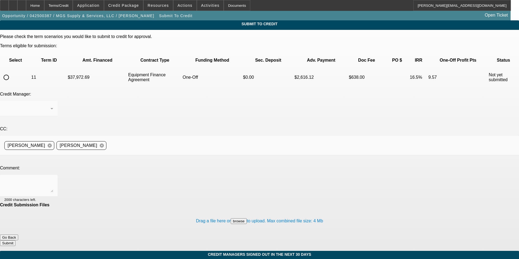
click at [12, 72] on input "radio" at bounding box center [6, 77] width 11 height 11
radio input "true"
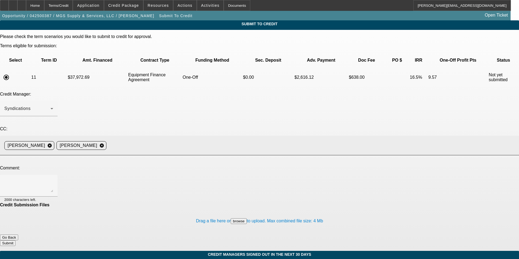
click at [188, 140] on input at bounding box center [311, 145] width 404 height 11
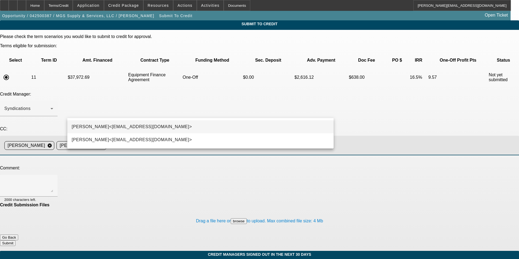
type input "zach"
click at [154, 124] on span "Zachary Heyd<ZHeyd@beaconfunding.com>" at bounding box center [132, 127] width 120 height 7
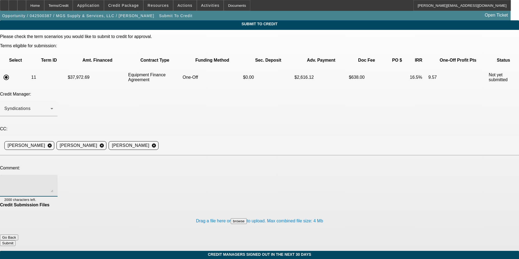
click at [53, 179] on textarea at bounding box center [28, 185] width 49 height 13
paste textarea "Zach - this is the deal that was approved by CPCEF, and we issued our PO. The e…"
click at [53, 179] on textarea "Zach - this is the deal that was approved by CPCEF, and we issued our PO. The e…" at bounding box center [28, 185] width 49 height 13
click at [53, 179] on textarea "Zach - Saul has unlocked his credit report(s) as needed. This is the deal that …" at bounding box center [28, 185] width 49 height 13
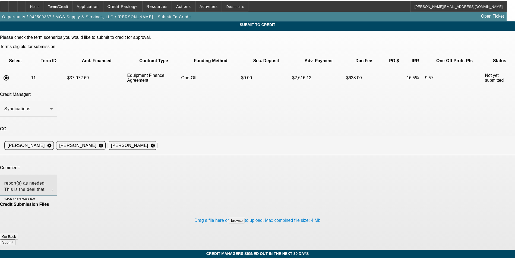
scroll to position [1, 0]
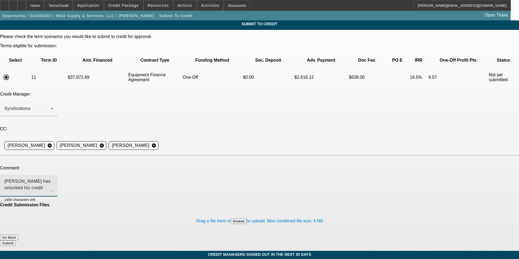
type textarea "Zach - Saul has unlocked his credit report(s) as needed. This is the deal that …"
click at [15, 240] on button "Submit" at bounding box center [7, 243] width 15 height 6
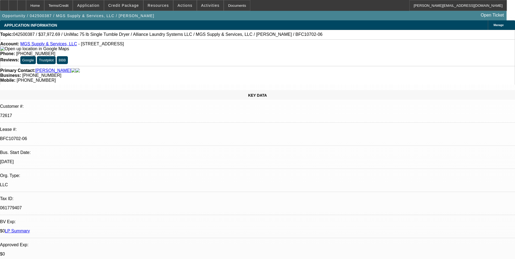
select select "0"
select select "6"
select select "0"
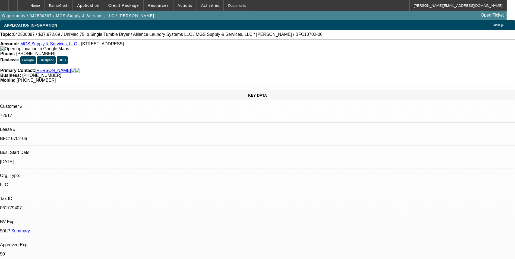
select select "0"
select select "6"
select select "0"
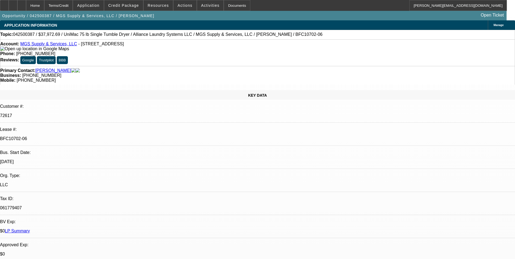
select select "0"
select select "6"
select select "0"
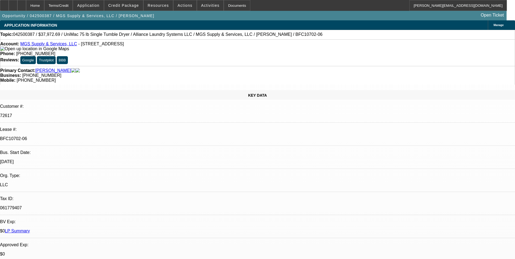
select select "6"
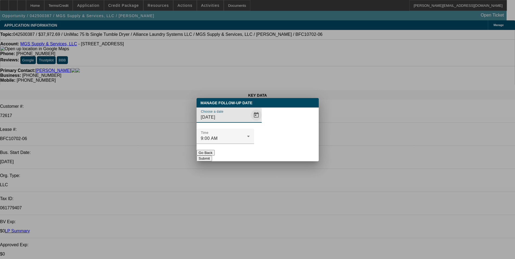
click at [250, 122] on span "Open calendar" at bounding box center [256, 115] width 13 height 13
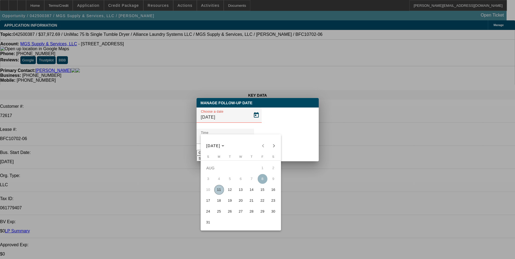
click at [229, 193] on span "12" at bounding box center [230, 190] width 10 height 10
type input "8/12/2025"
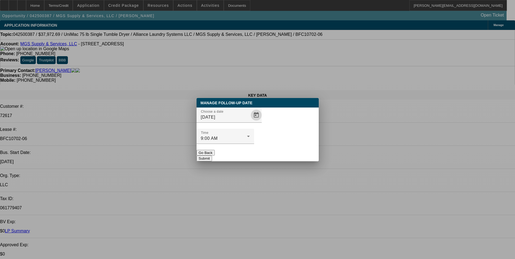
click at [212, 156] on button "Submit" at bounding box center [204, 159] width 15 height 6
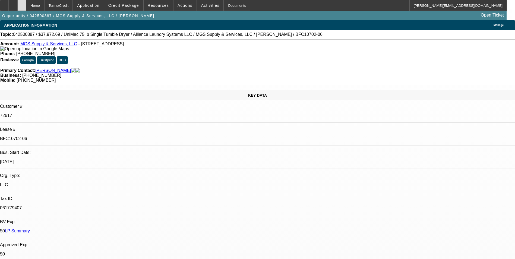
click at [26, 6] on div at bounding box center [21, 5] width 9 height 11
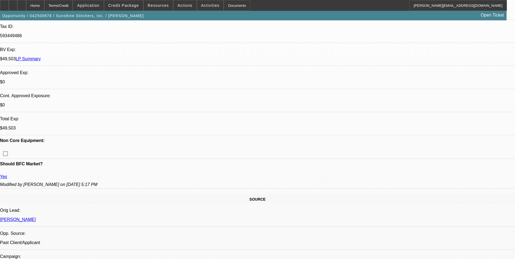
select select "0"
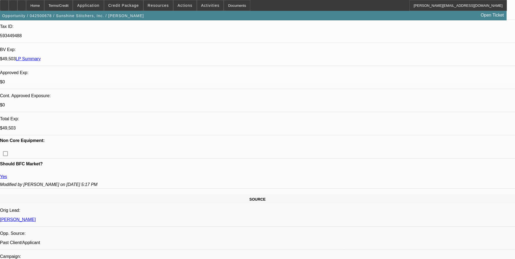
select select "0"
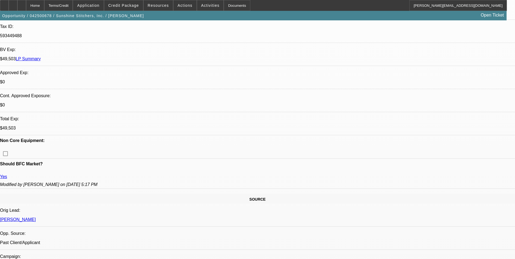
select select "0"
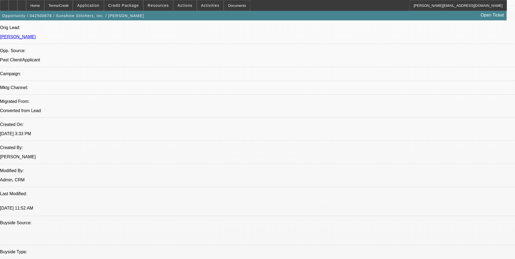
select select "1"
select select "6"
select select "1"
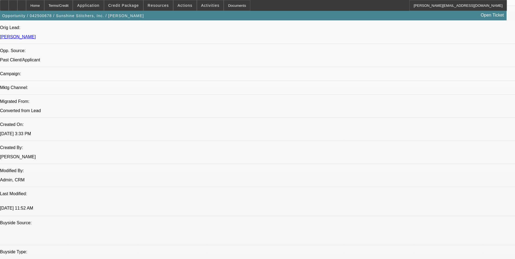
select select "6"
select select "1"
select select "6"
select select "1"
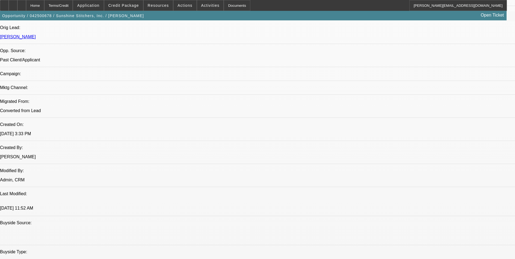
select select "1"
select select "6"
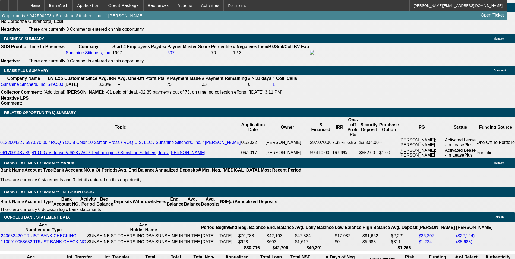
scroll to position [1005, 0]
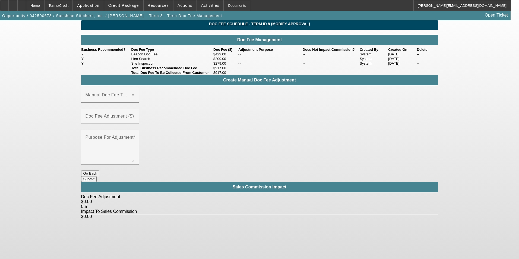
click at [99, 171] on button "Go Back" at bounding box center [90, 174] width 18 height 6
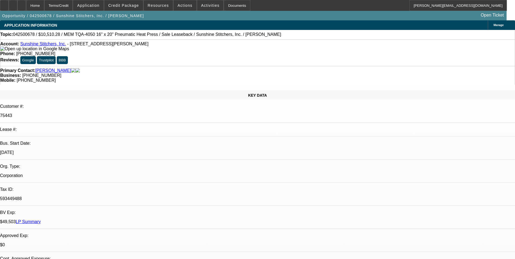
select select "0"
select select "6"
select select "0"
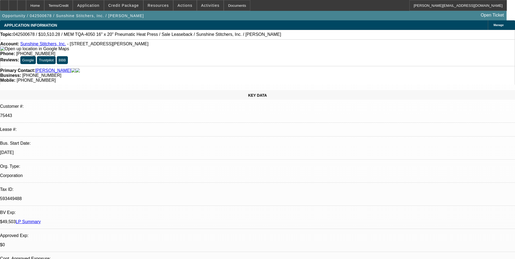
select select "0"
select select "6"
select select "0"
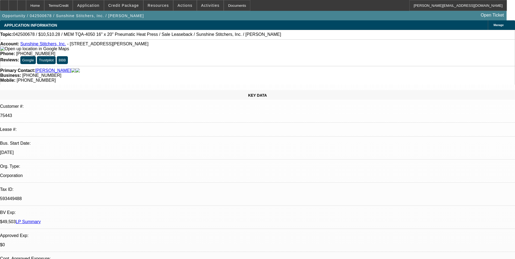
select select "0"
select select "6"
select select "0"
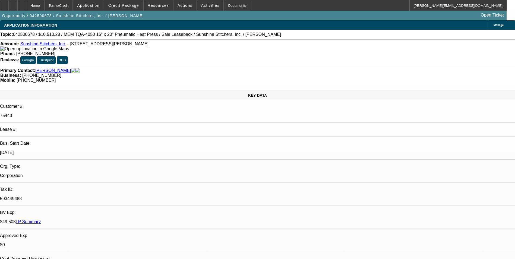
select select "6"
click at [26, 7] on div at bounding box center [21, 5] width 9 height 11
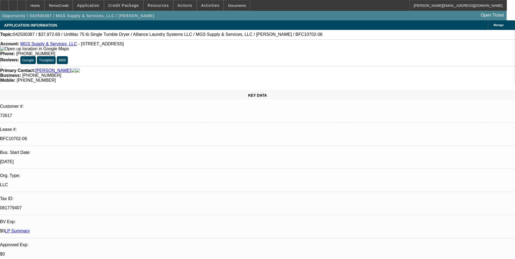
select select "0"
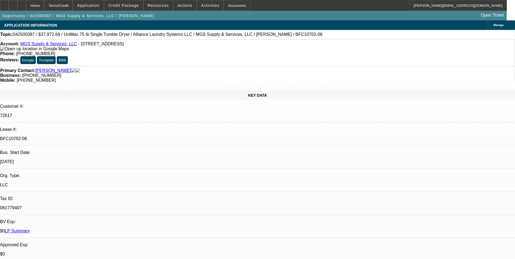
select select "0"
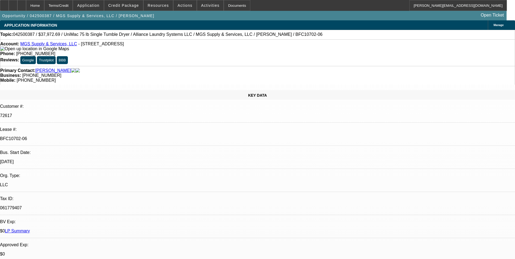
select select "0"
select select "1"
select select "6"
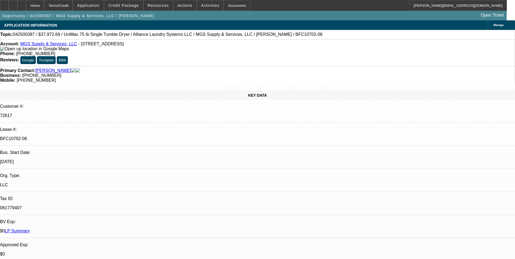
select select "1"
select select "6"
select select "1"
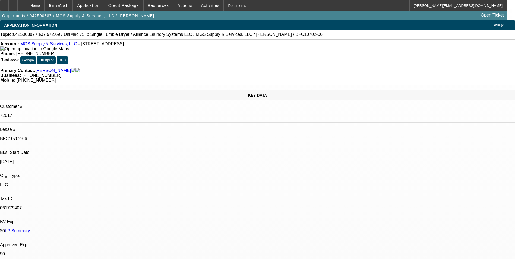
select select "6"
select select "1"
select select "6"
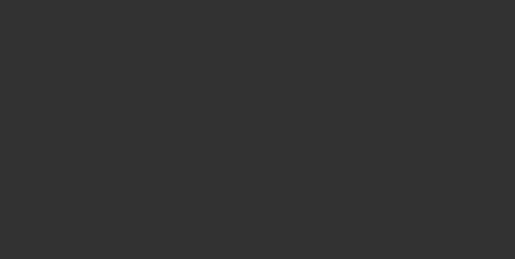
select select "0"
select select "6"
select select "0"
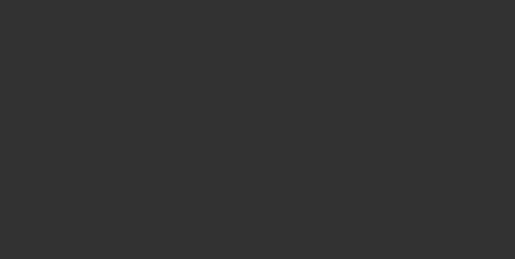
select select "0"
select select "6"
select select "0"
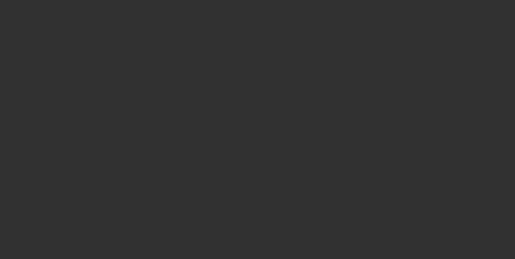
select select "0"
select select "6"
select select "0"
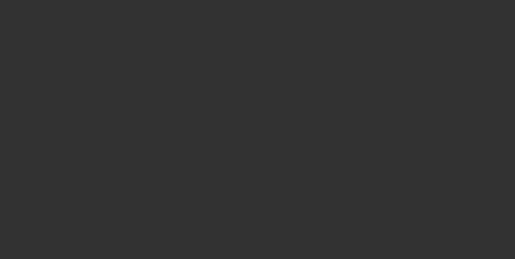
select select "6"
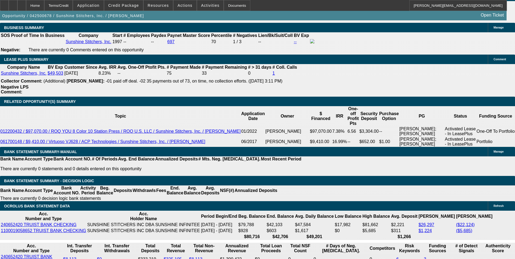
scroll to position [978, 0]
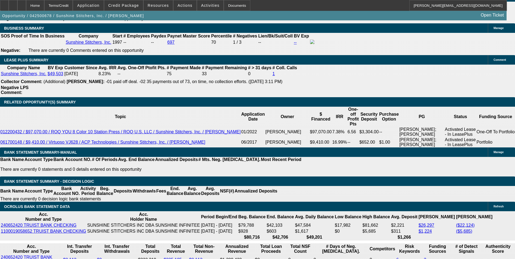
select select "0"
select select "6"
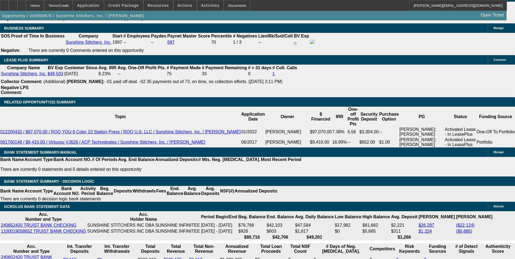
select select "0"
select select "6"
select select "0"
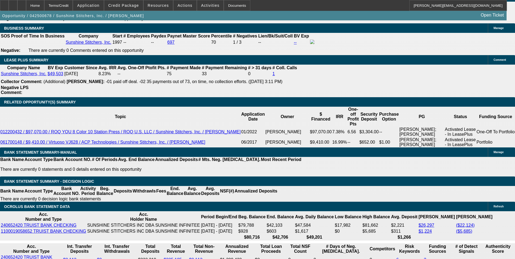
select select "0"
select select "6"
select select "0"
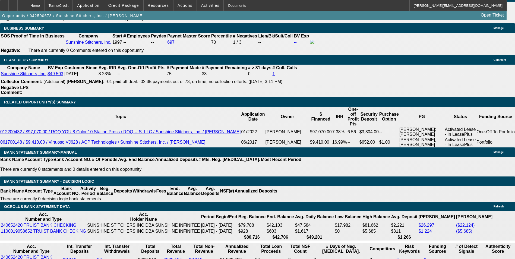
select select "0"
select select "6"
select select "0"
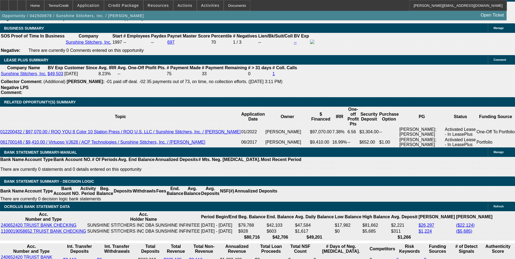
select select "0"
select select "6"
select select "0"
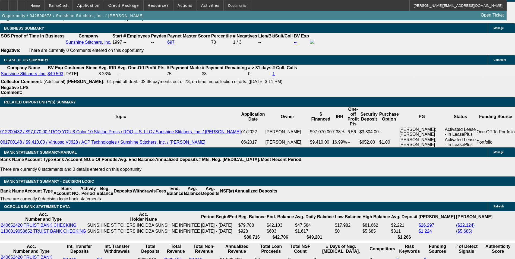
select select "6"
select select "0"
select select "6"
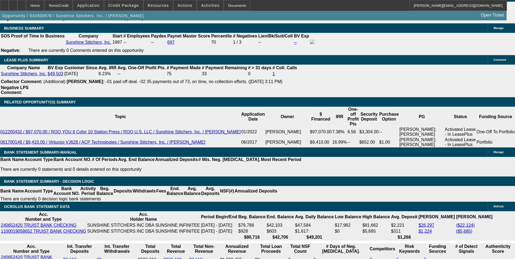
select select "0"
select select "6"
click at [162, 3] on span "Resources" at bounding box center [158, 5] width 21 height 4
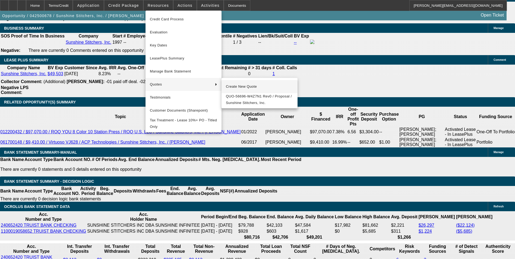
click at [248, 86] on span "Create New Quote" at bounding box center [259, 86] width 67 height 7
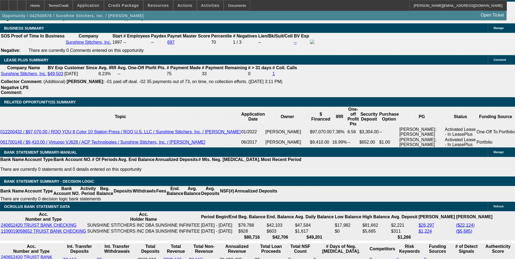
scroll to position [380, 0]
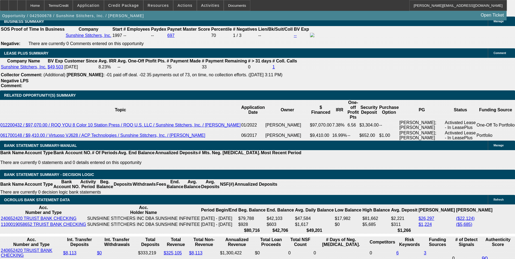
scroll to position [1005, 0]
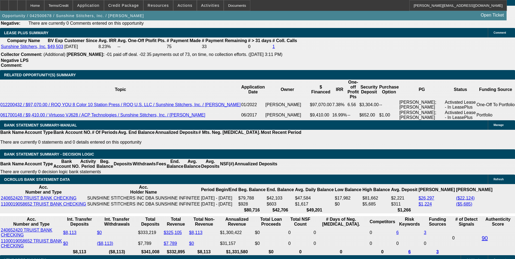
drag, startPoint x: 128, startPoint y: 205, endPoint x: 128, endPoint y: 202, distance: 2.7
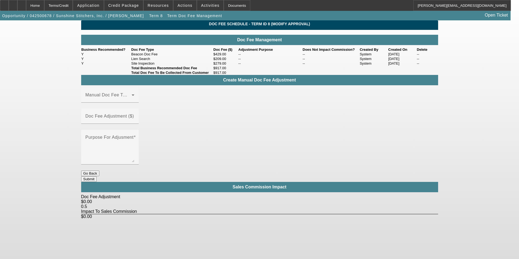
click at [99, 171] on button "Go Back" at bounding box center [90, 174] width 18 height 6
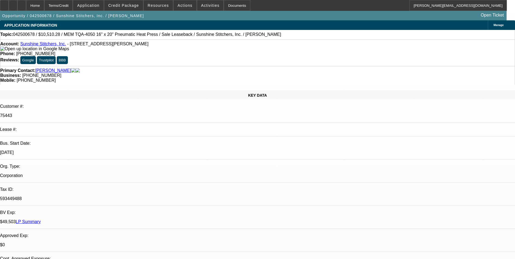
select select "0"
select select "6"
select select "0"
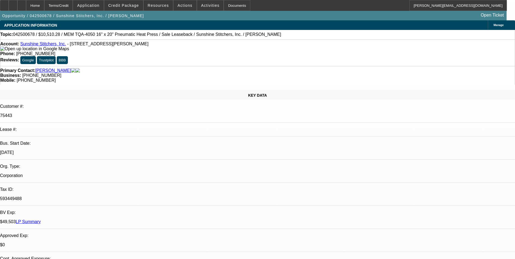
select select "0"
select select "6"
select select "0"
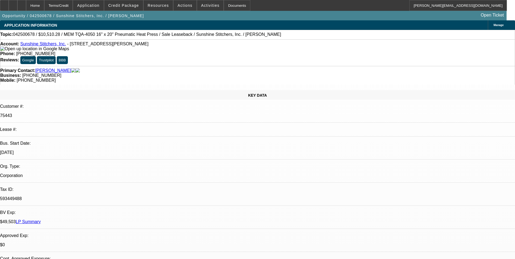
select select "0"
select select "6"
select select "0"
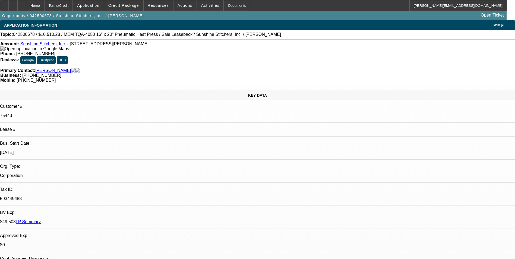
select select "6"
click at [131, 4] on span "Credit Package" at bounding box center [123, 5] width 31 height 4
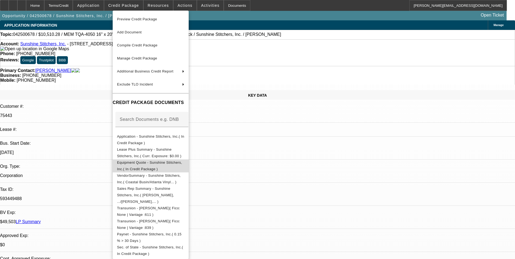
click at [171, 162] on span "Equipment Quote - Sunshine Stitchers, Inc.( In Credit Package )" at bounding box center [149, 166] width 65 height 11
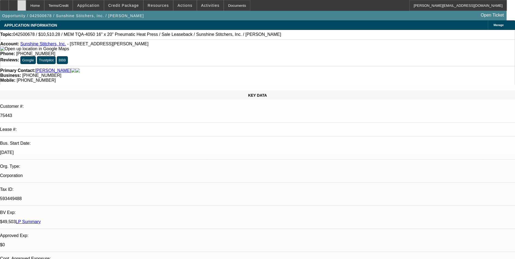
click at [22, 4] on icon at bounding box center [22, 4] width 0 height 0
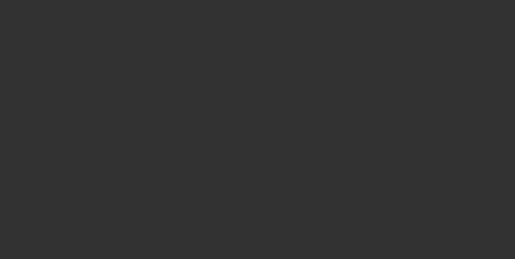
select select "0"
select select "2"
select select "0.1"
select select "4"
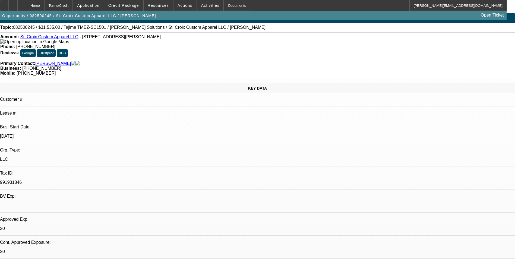
scroll to position [54, 0]
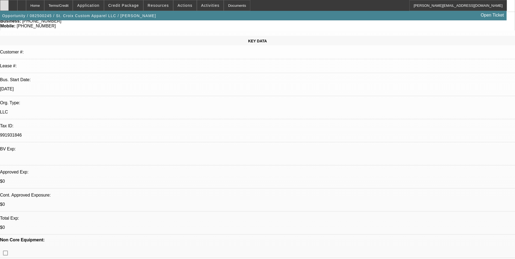
click at [4, 4] on icon at bounding box center [4, 4] width 0 height 0
click at [136, 1] on span at bounding box center [123, 5] width 39 height 13
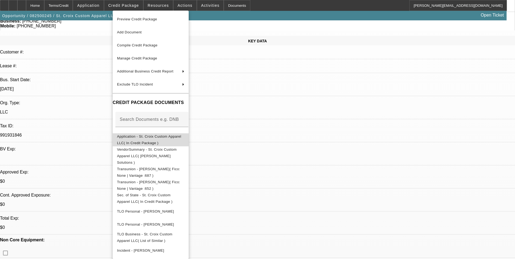
click at [145, 136] on span "Application - St. Croix Custom Apparel LLC( In Credit Package )" at bounding box center [149, 139] width 64 height 11
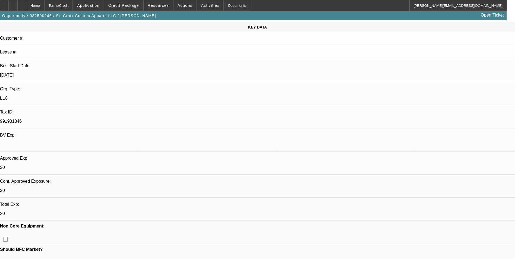
scroll to position [0, 0]
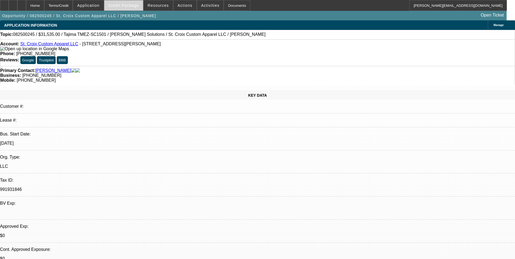
click at [135, 2] on span at bounding box center [123, 5] width 39 height 13
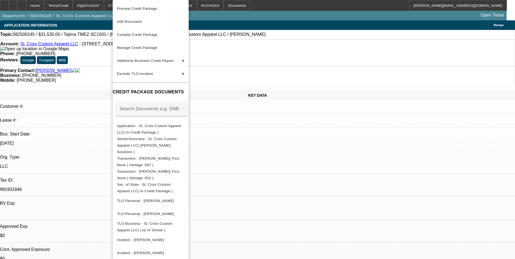
click at [280, 153] on div at bounding box center [257, 129] width 515 height 259
